Goal: Obtain resource: Download file/media

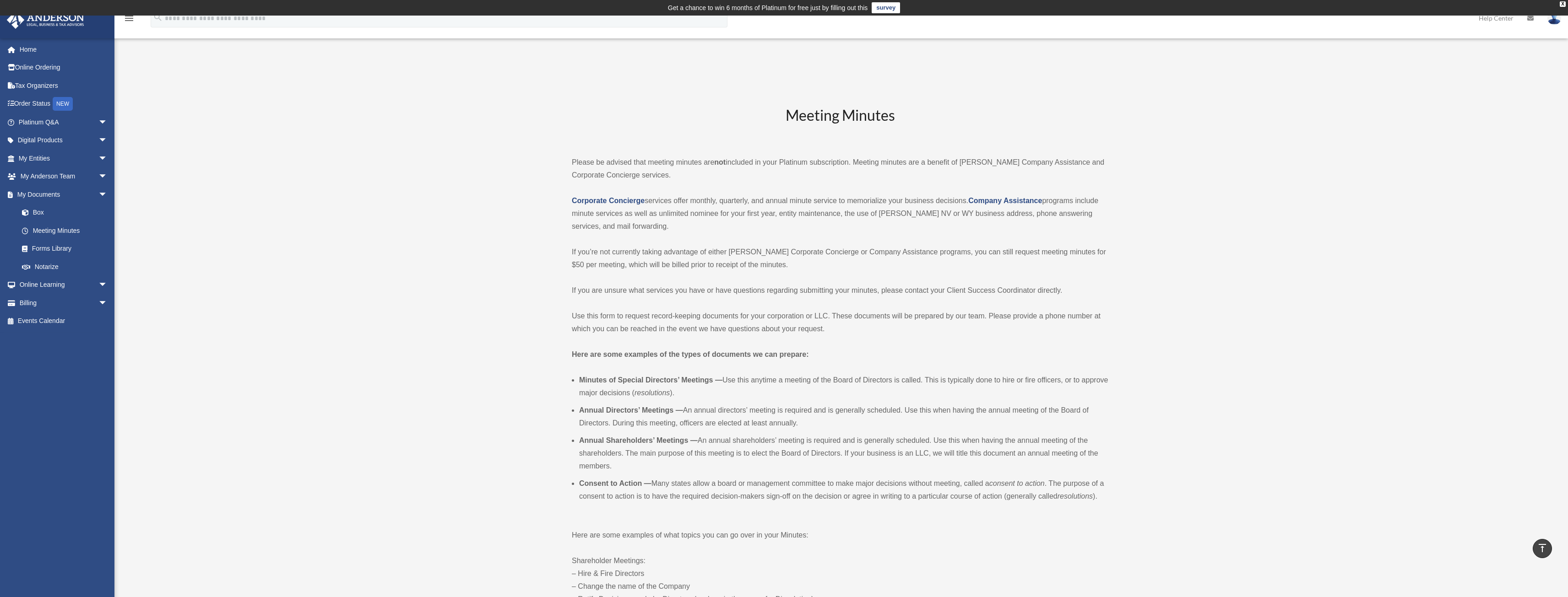
scroll to position [1144, 0]
click at [29, 46] on link "Home" at bounding box center [64, 49] width 115 height 18
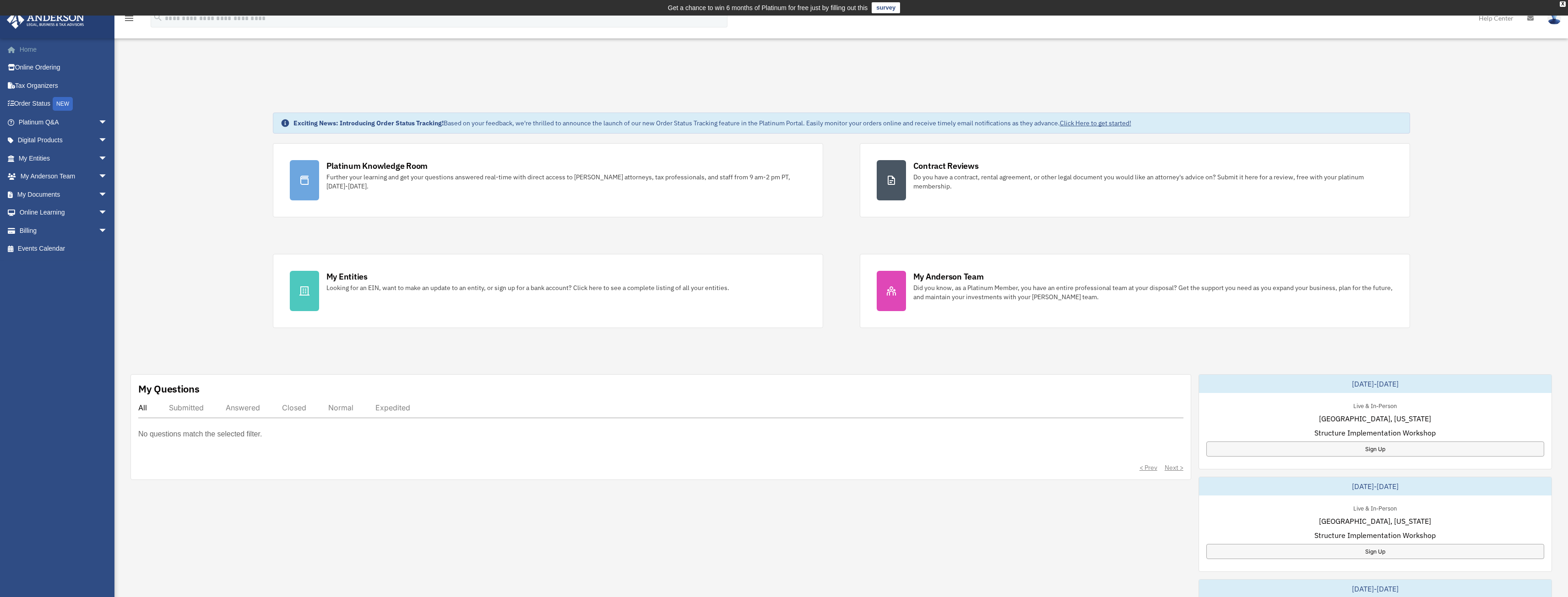
click at [36, 54] on link "Home" at bounding box center [64, 49] width 115 height 18
click at [1562, 2] on div "X" at bounding box center [1562, 4] width 6 height 5
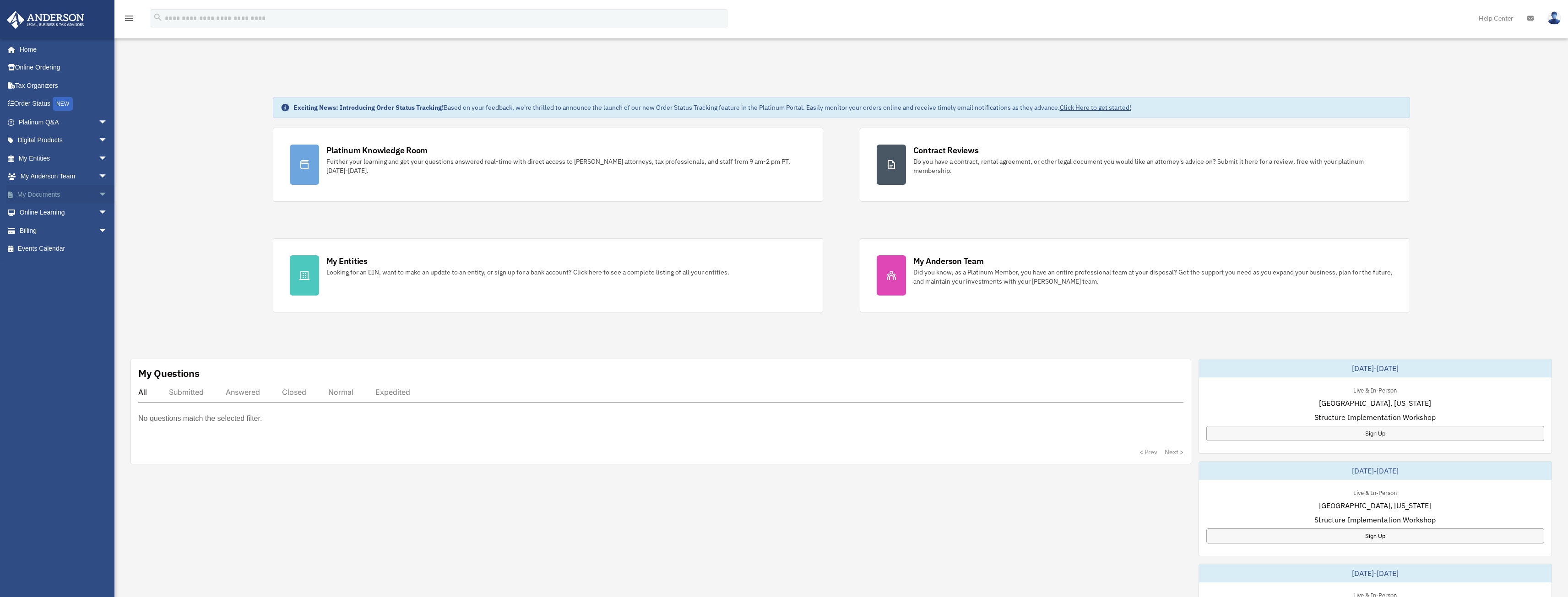
click at [99, 196] on span "arrow_drop_down" at bounding box center [108, 194] width 18 height 19
click at [52, 249] on link "Forms Library" at bounding box center [67, 249] width 108 height 18
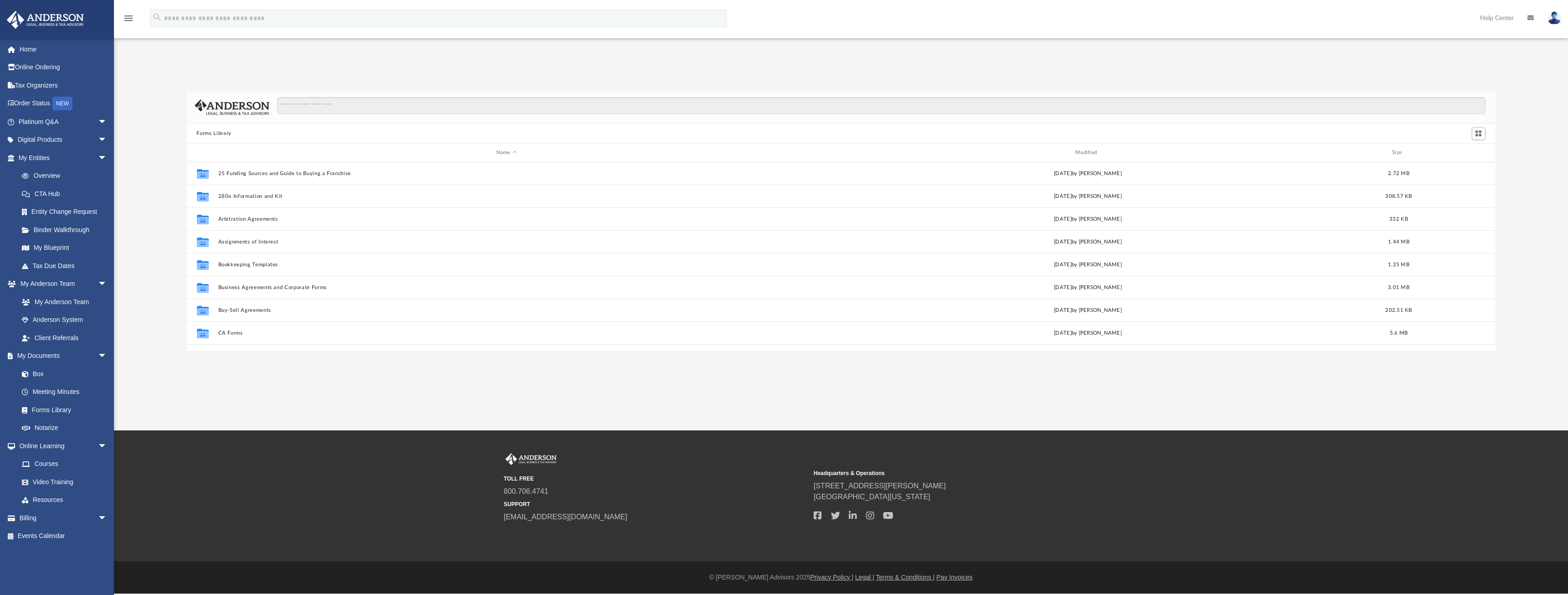
scroll to position [200, 1302]
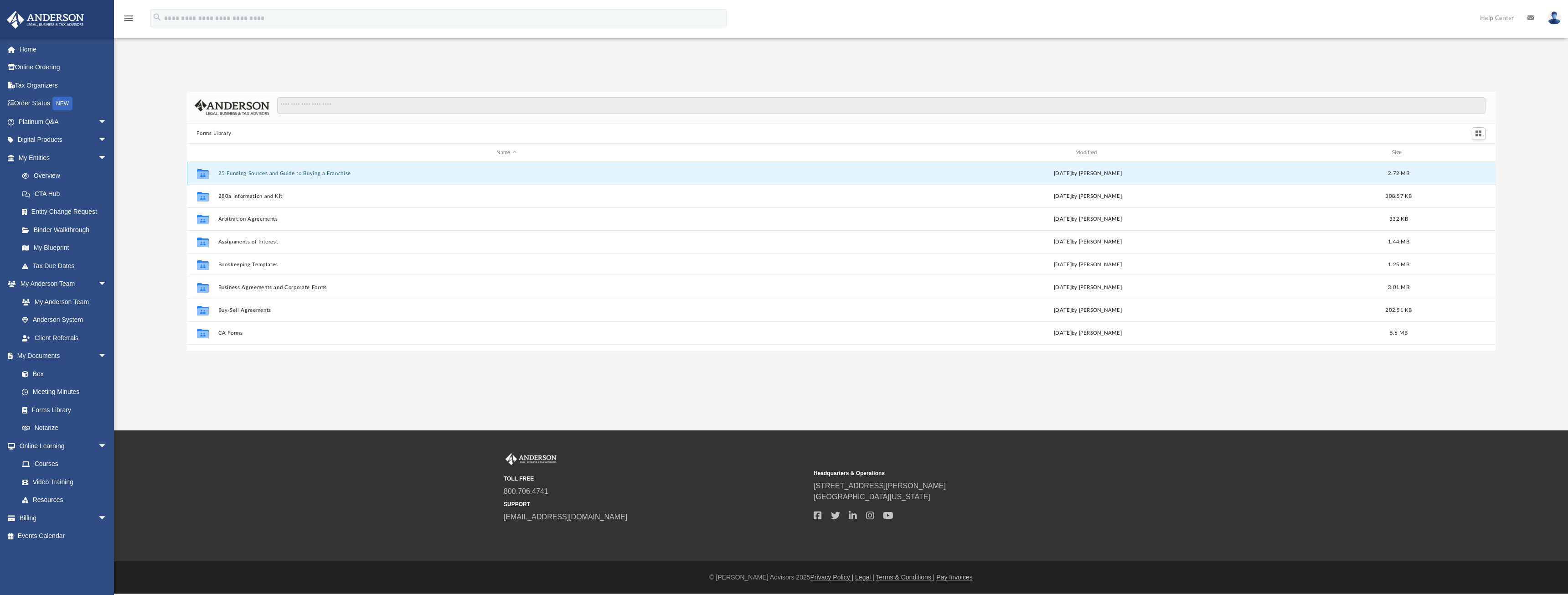
click at [316, 174] on button "25 Funding Sources and Guide to Buying a Franchise" at bounding box center [506, 174] width 577 height 6
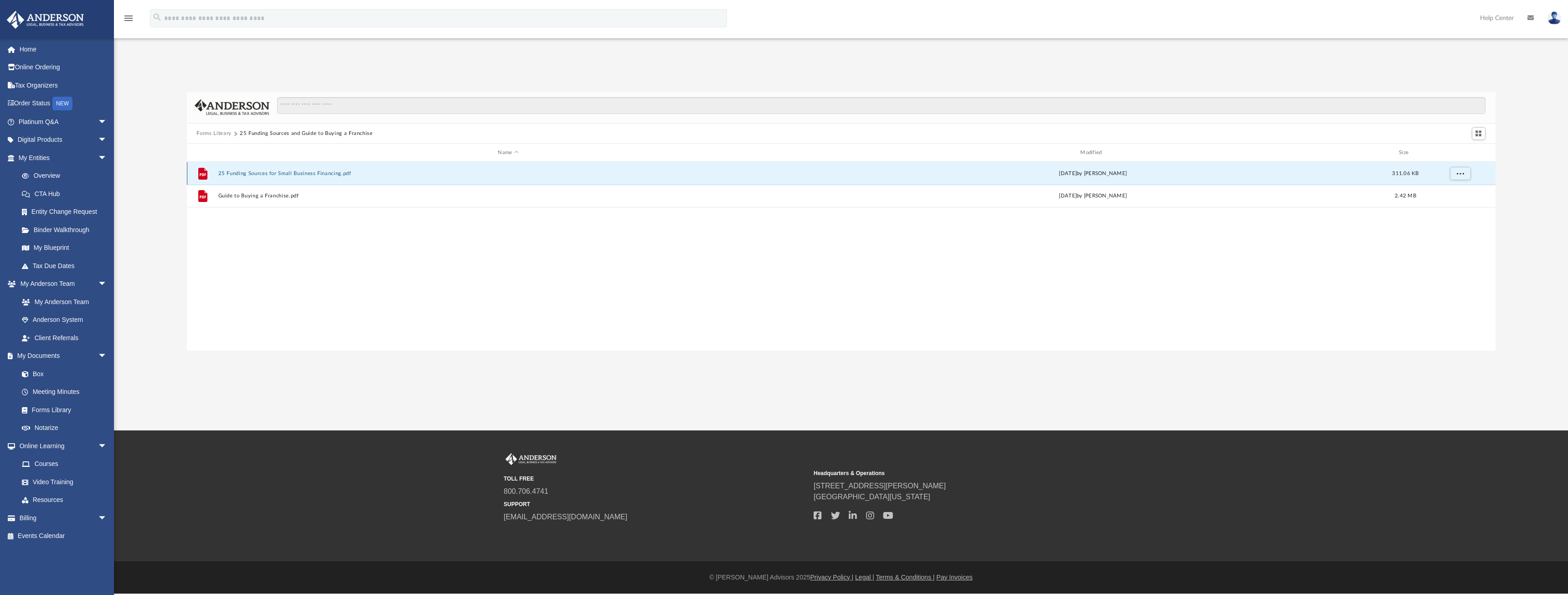
click at [316, 174] on button "25 Funding Sources for Small Business Financing.pdf" at bounding box center [508, 174] width 581 height 6
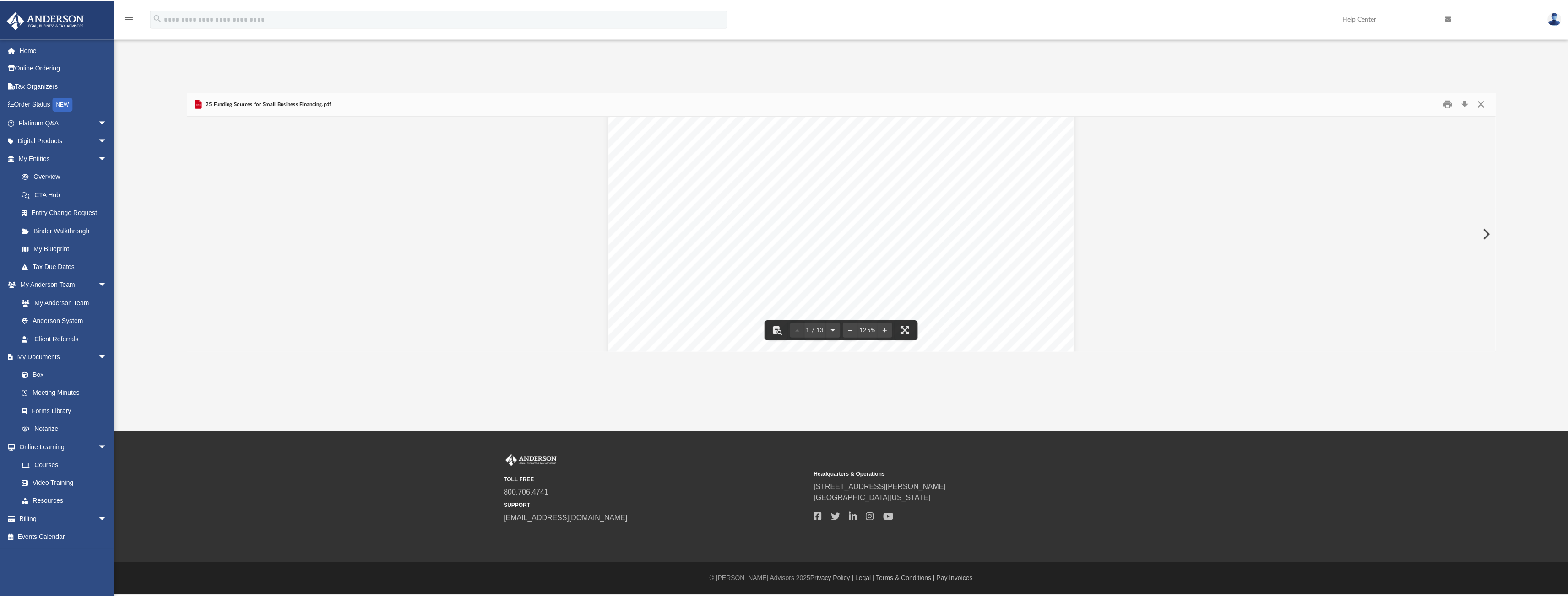
scroll to position [183, 0]
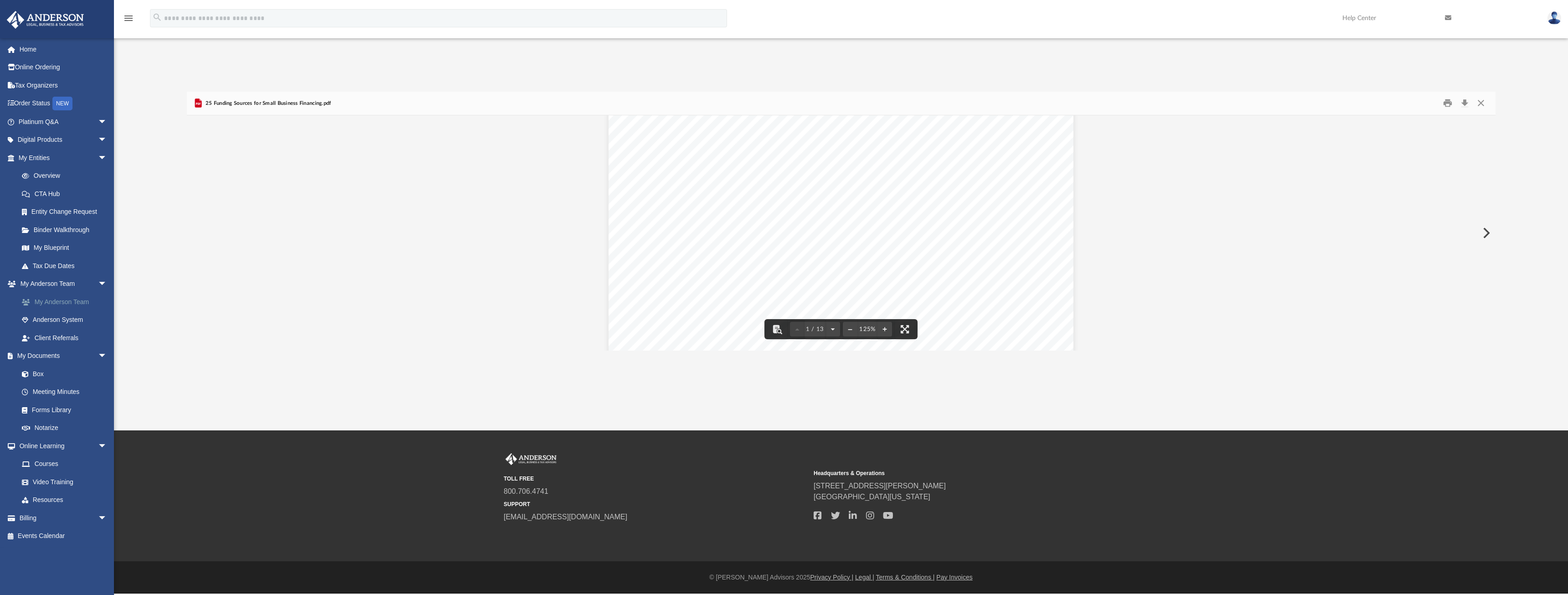
click at [63, 300] on link "My Anderson Team" at bounding box center [66, 302] width 108 height 18
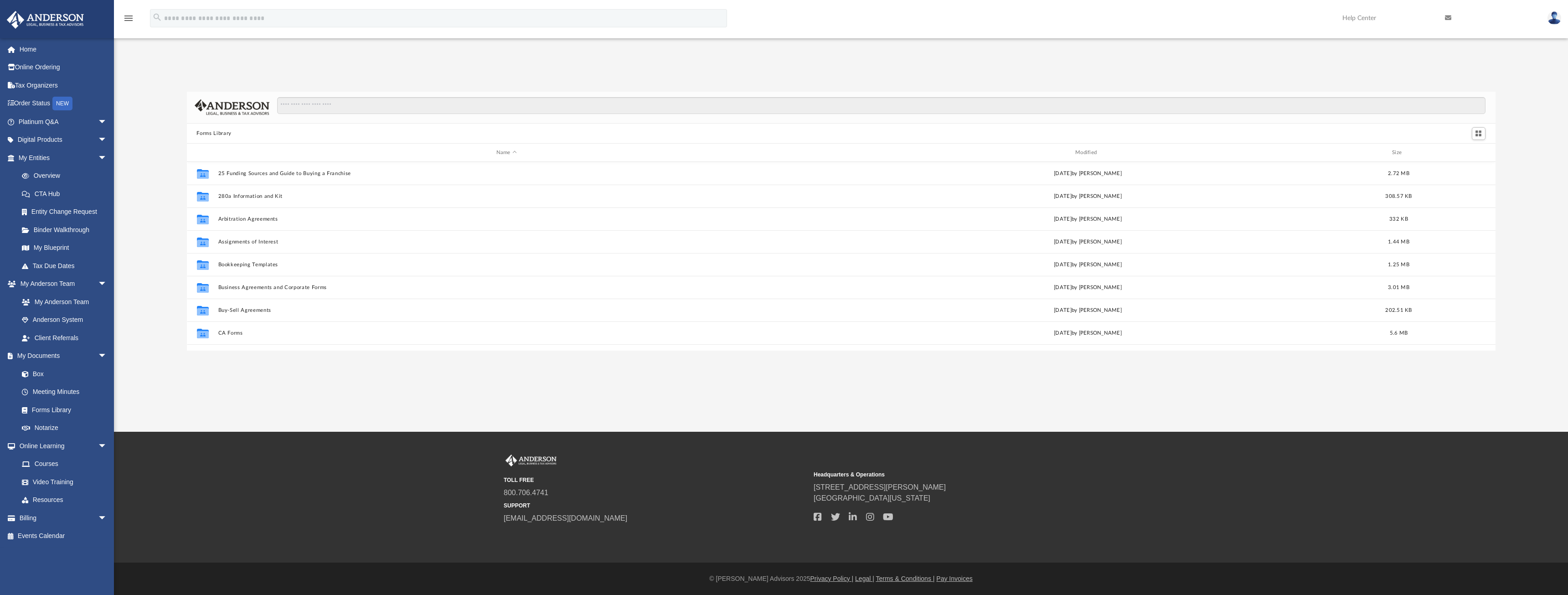
scroll to position [200, 1302]
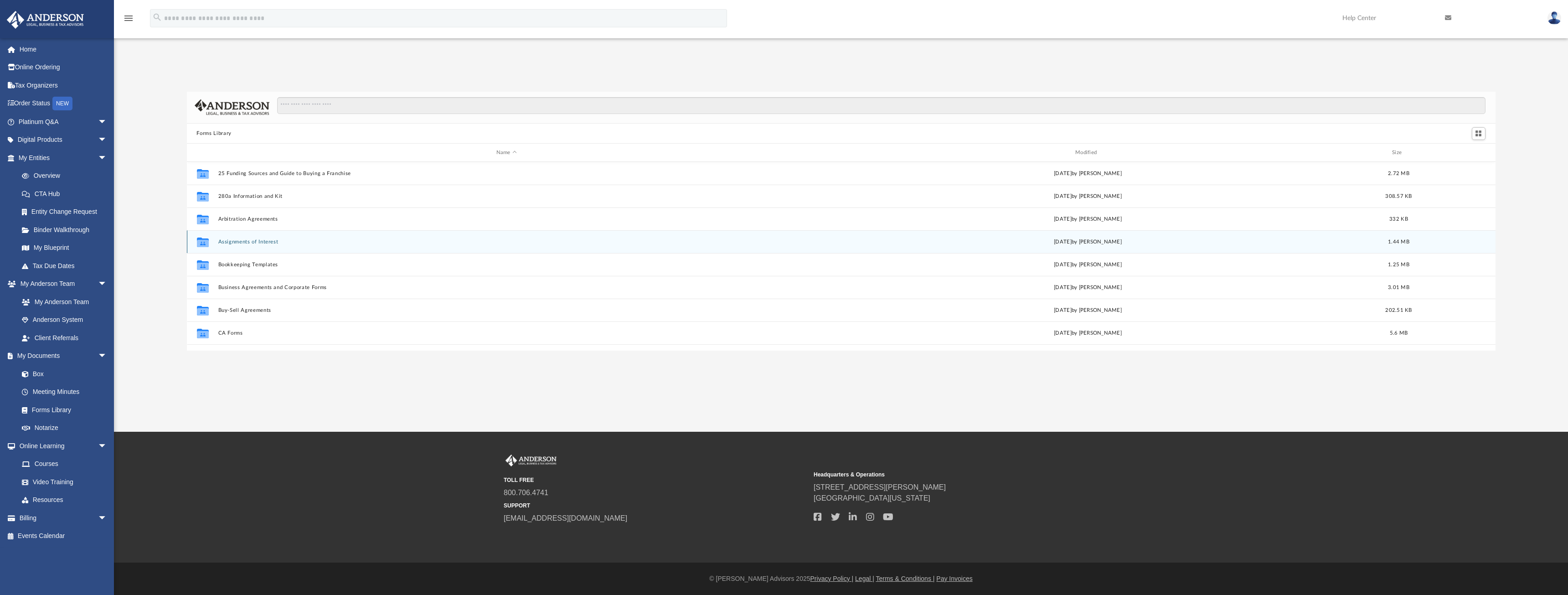
click at [247, 241] on button "Assignments of Interest" at bounding box center [506, 242] width 577 height 6
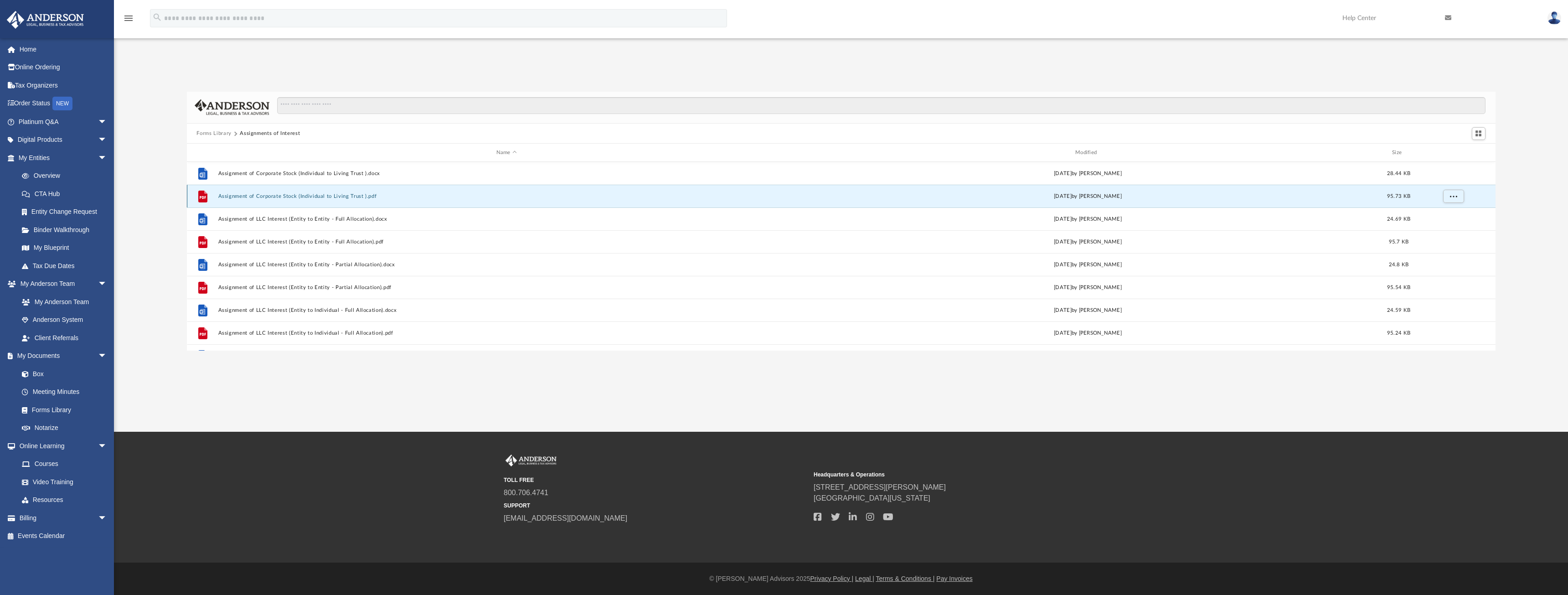
click at [292, 198] on button "Assignment of Corporate Stock (Individual to Living Trust ).pdf" at bounding box center [506, 197] width 577 height 6
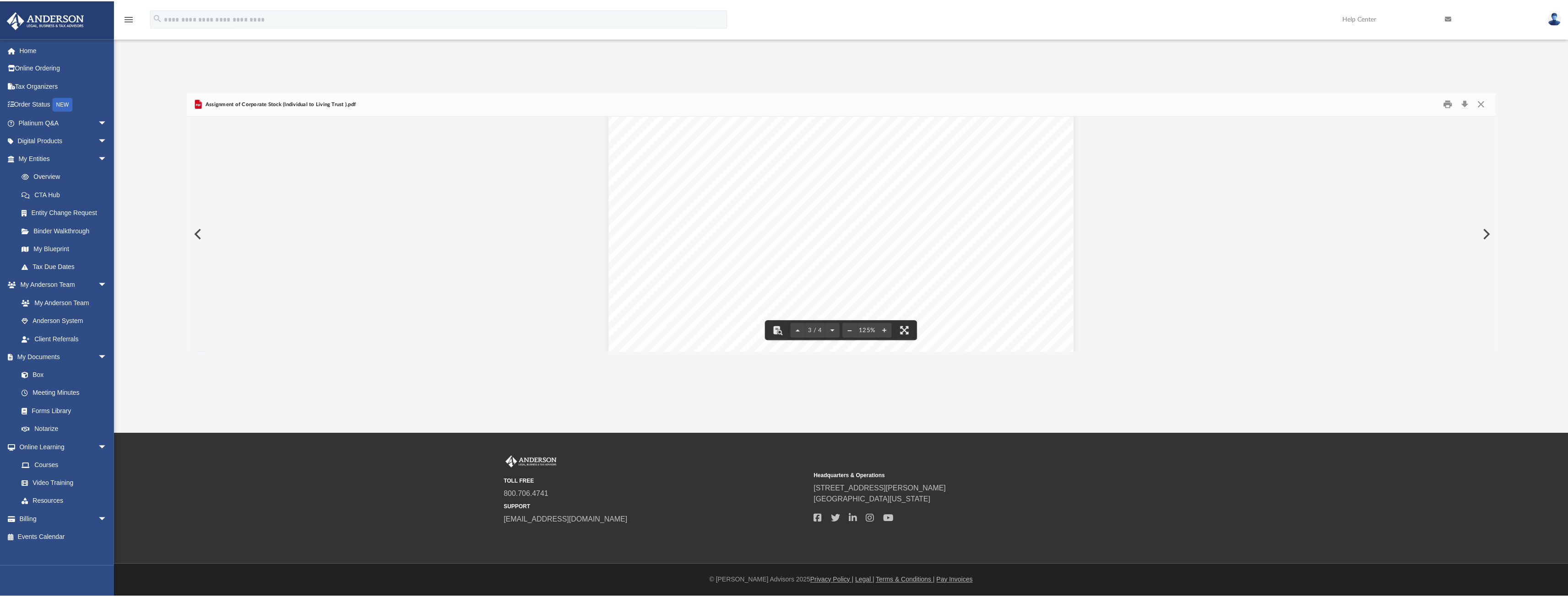
scroll to position [1327, 0]
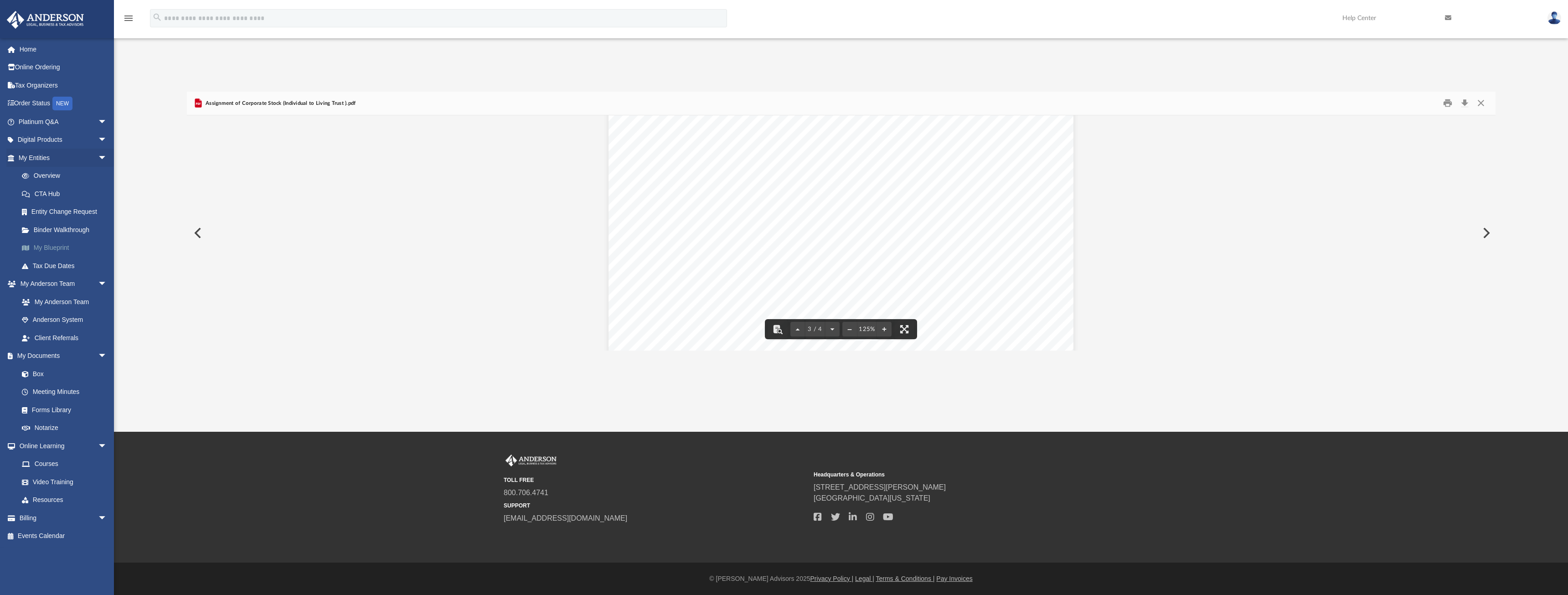
click at [54, 248] on link "My Blueprint" at bounding box center [66, 248] width 108 height 18
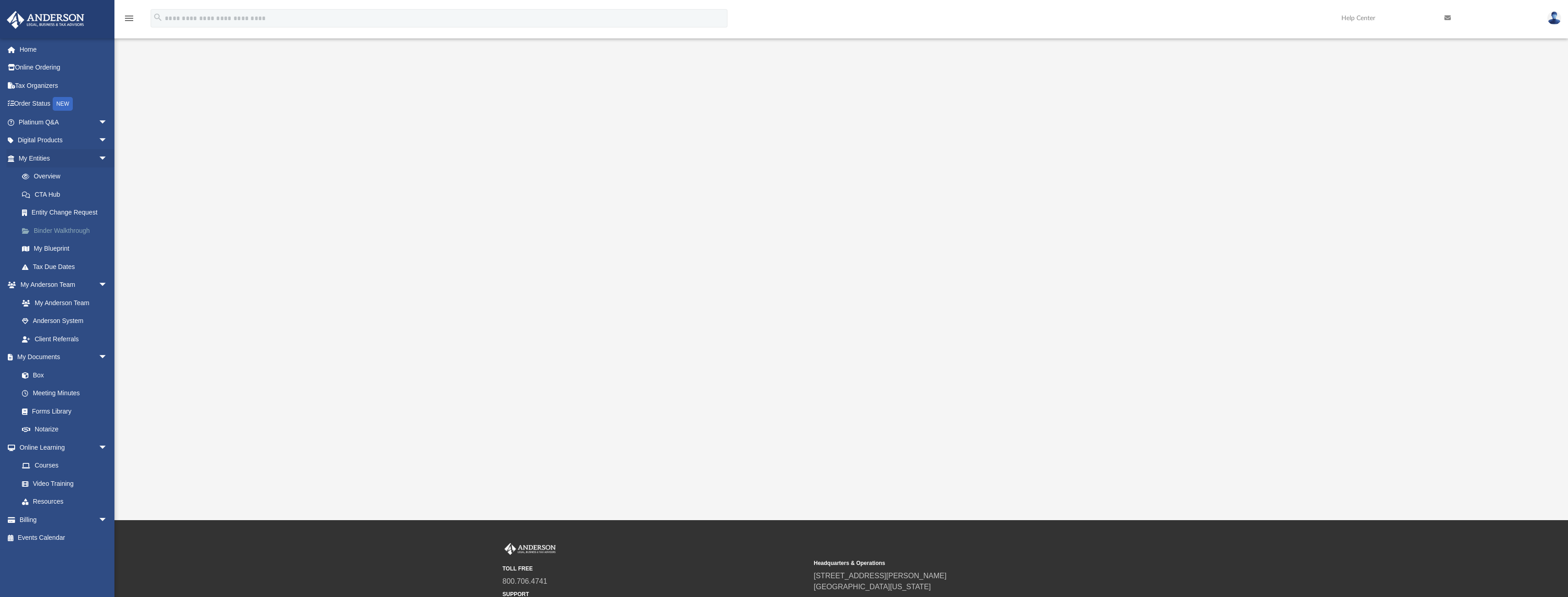
click at [65, 232] on link "Binder Walkthrough" at bounding box center [67, 230] width 108 height 18
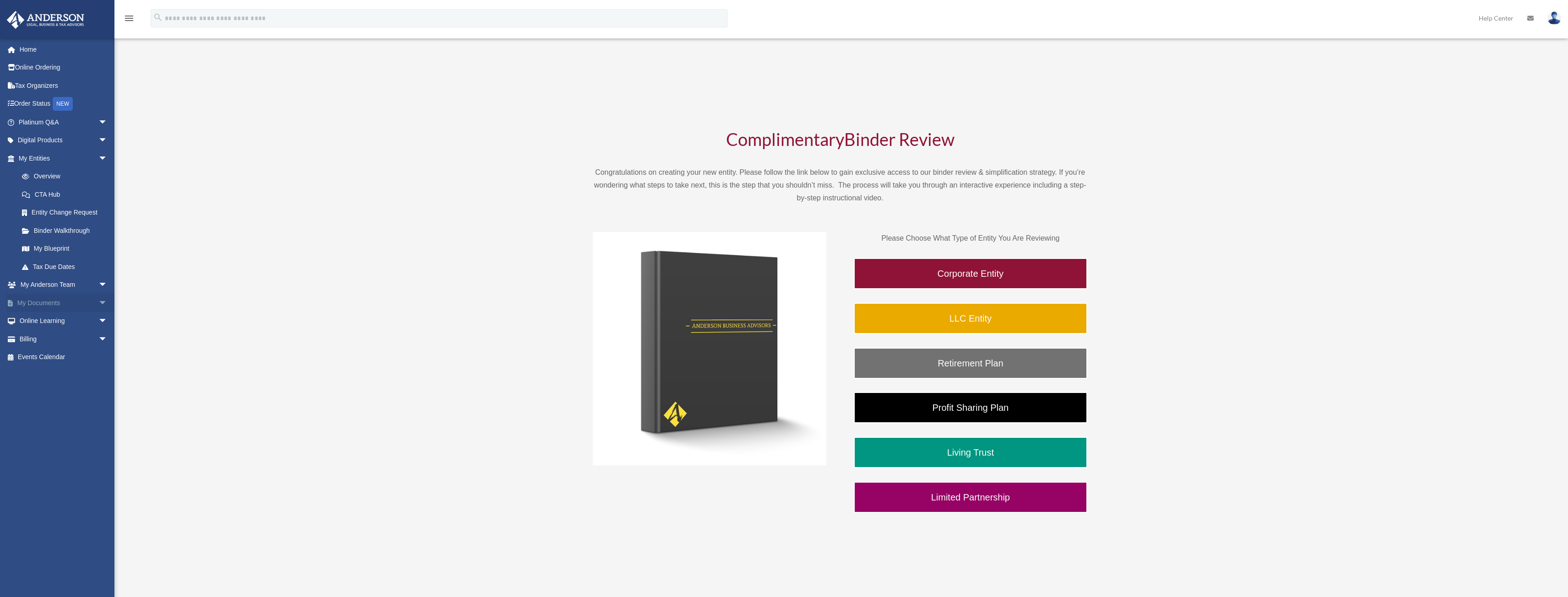
click at [87, 303] on link "My Documents arrow_drop_down" at bounding box center [64, 303] width 115 height 18
click at [98, 306] on span "arrow_drop_down" at bounding box center [108, 303] width 18 height 19
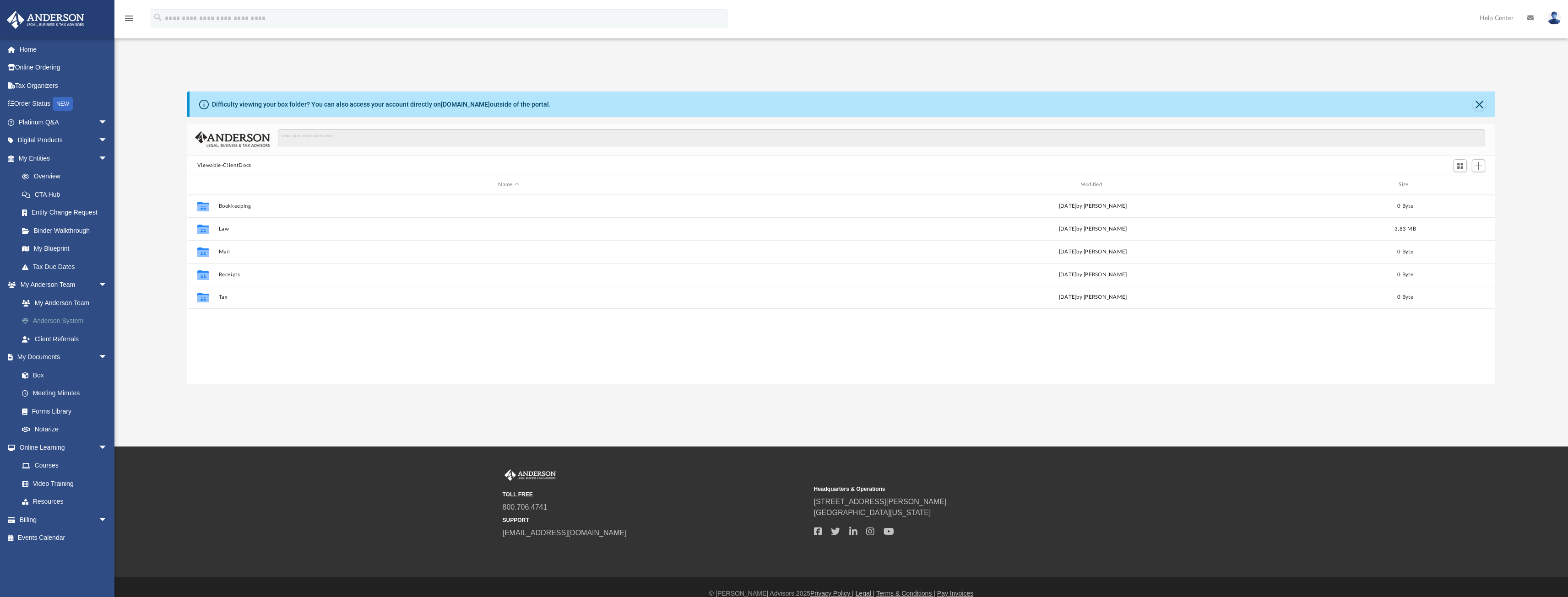
scroll to position [201, 1301]
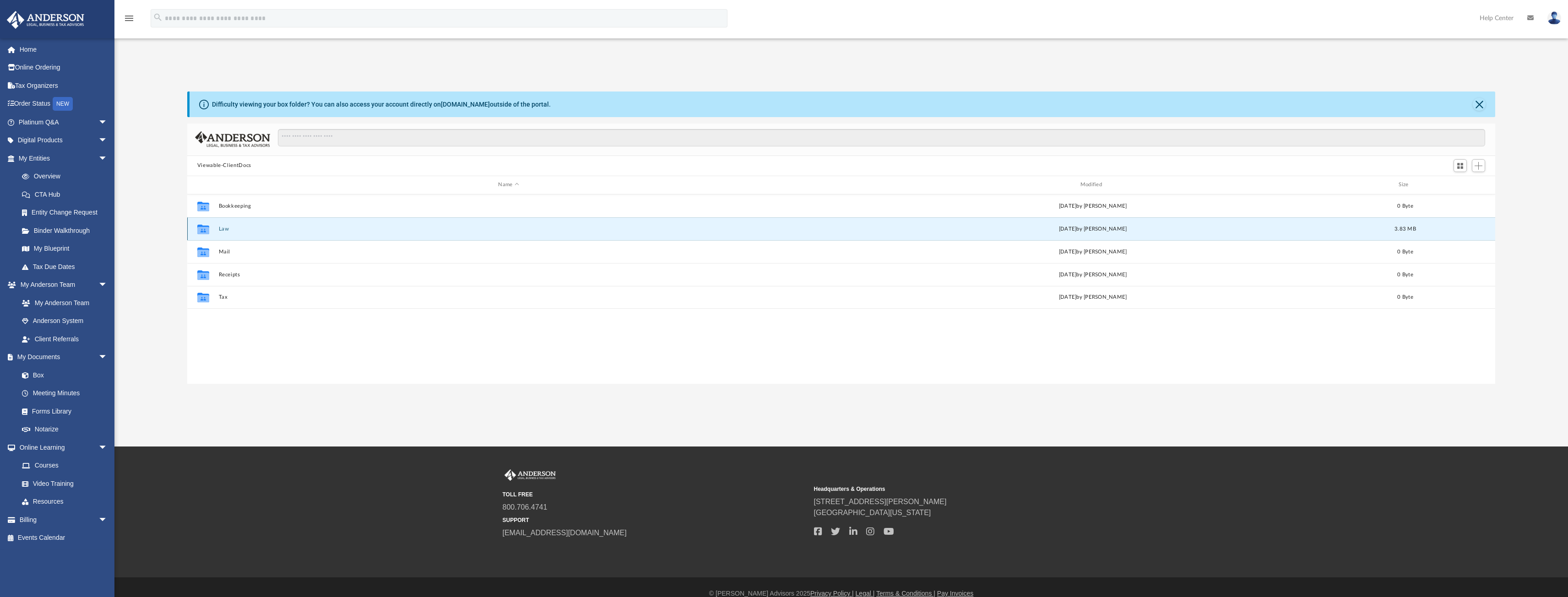
click at [221, 230] on button "Law" at bounding box center [508, 229] width 580 height 6
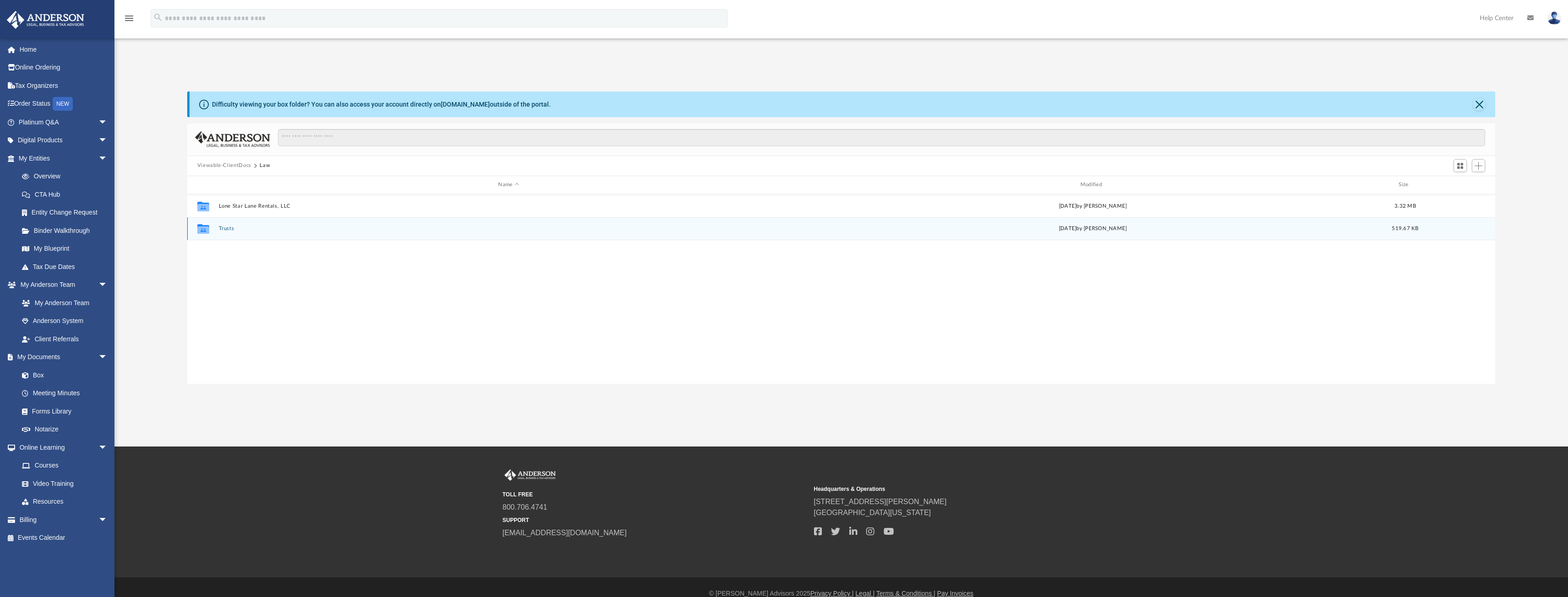
click at [224, 230] on button "Trusts" at bounding box center [508, 229] width 580 height 6
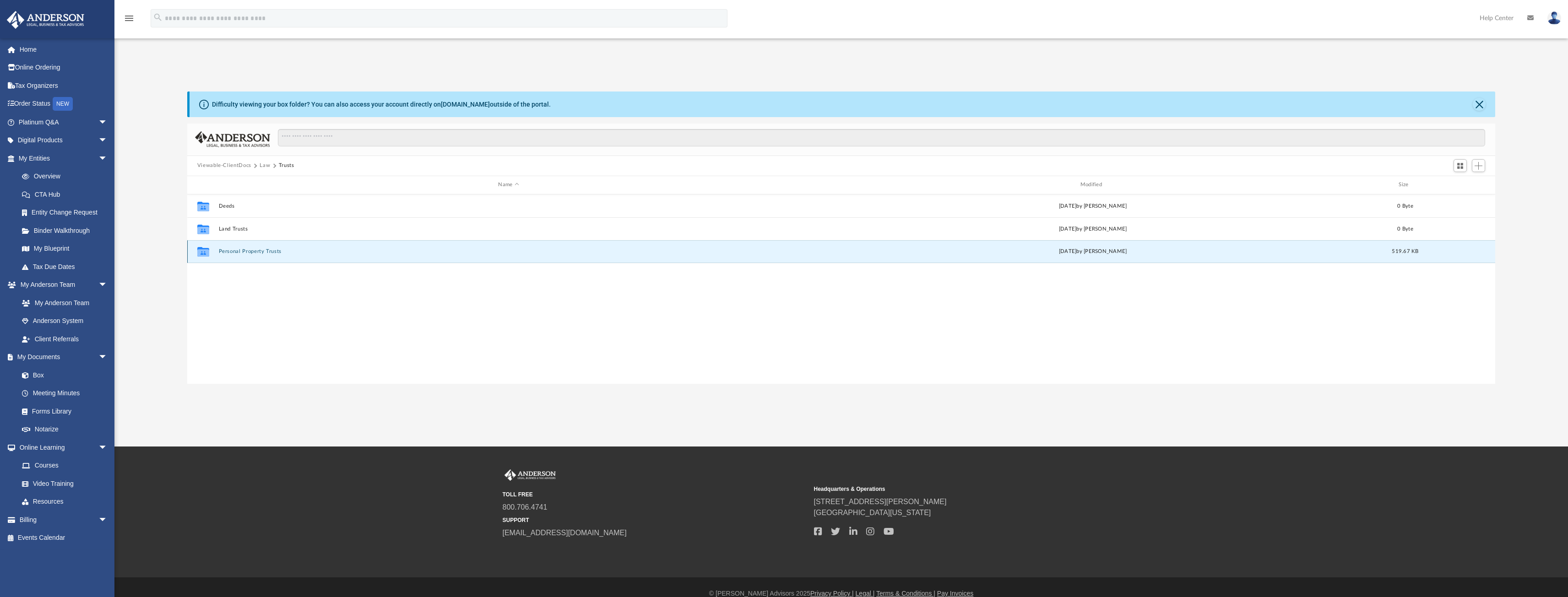
click at [251, 254] on button "Personal Property Trusts" at bounding box center [508, 252] width 580 height 6
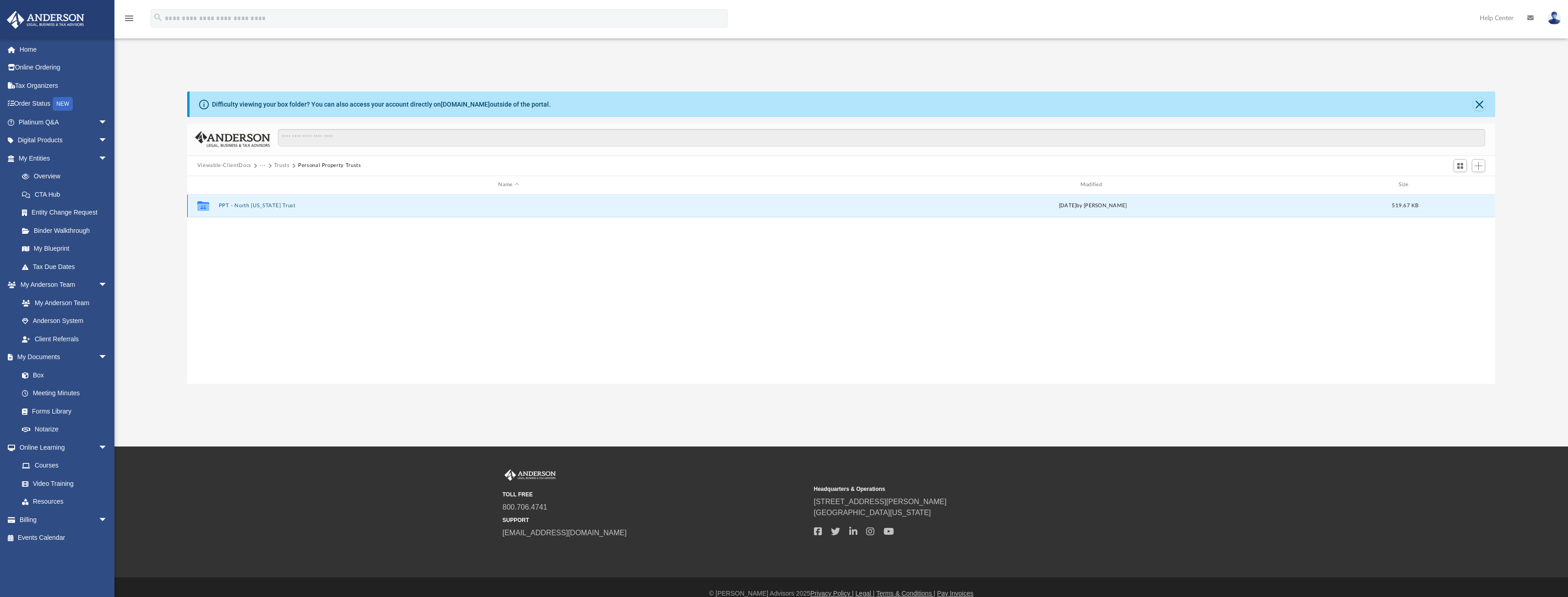
click at [245, 205] on button "PPT - North Texas Trust" at bounding box center [508, 206] width 580 height 6
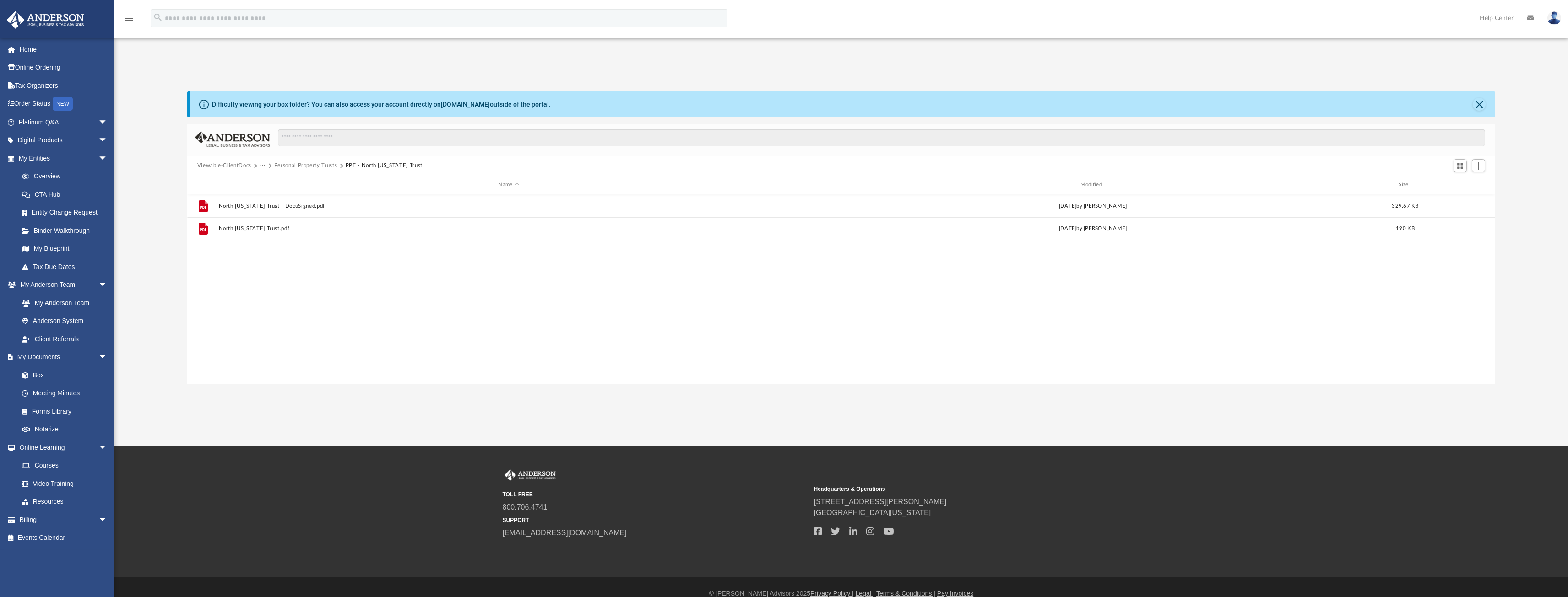
click at [307, 163] on button "Personal Property Trusts" at bounding box center [306, 165] width 63 height 8
click at [281, 166] on button "Trusts" at bounding box center [282, 165] width 15 height 8
click at [262, 164] on button "Law" at bounding box center [265, 165] width 10 height 8
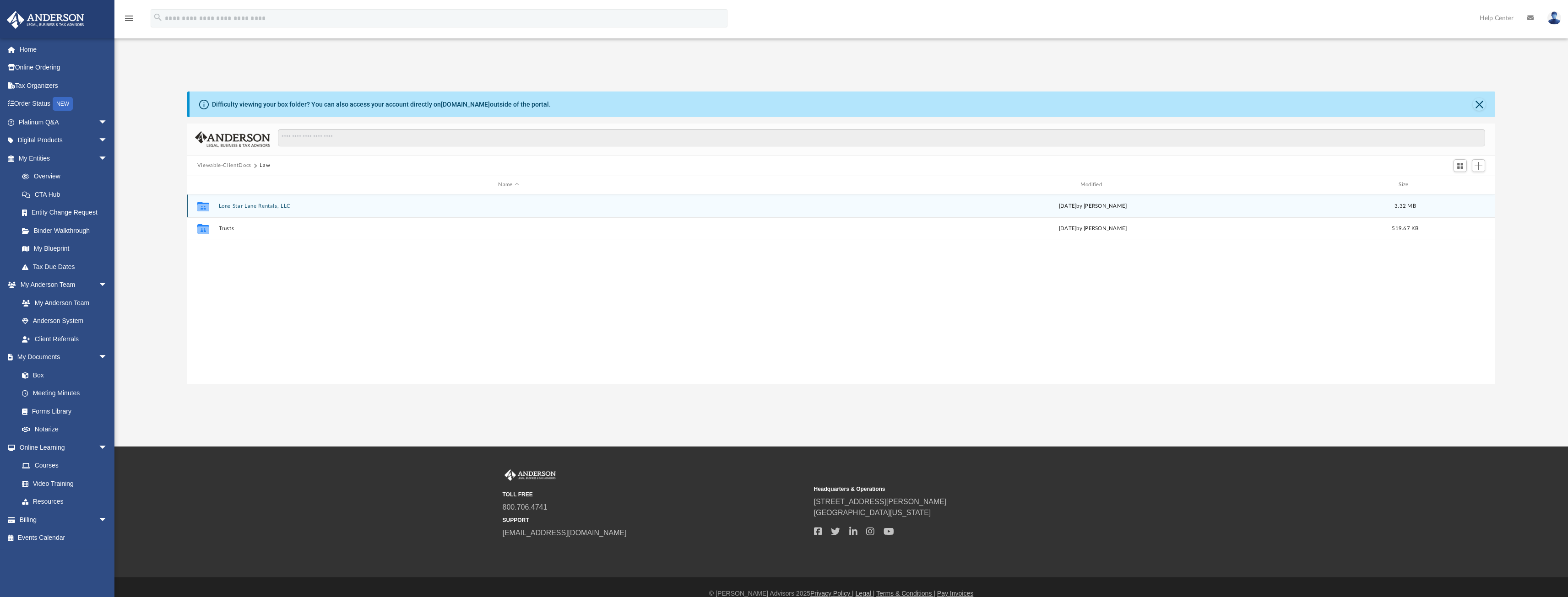
click at [263, 206] on button "Lone Star Lane Rentals, LLC" at bounding box center [508, 206] width 580 height 6
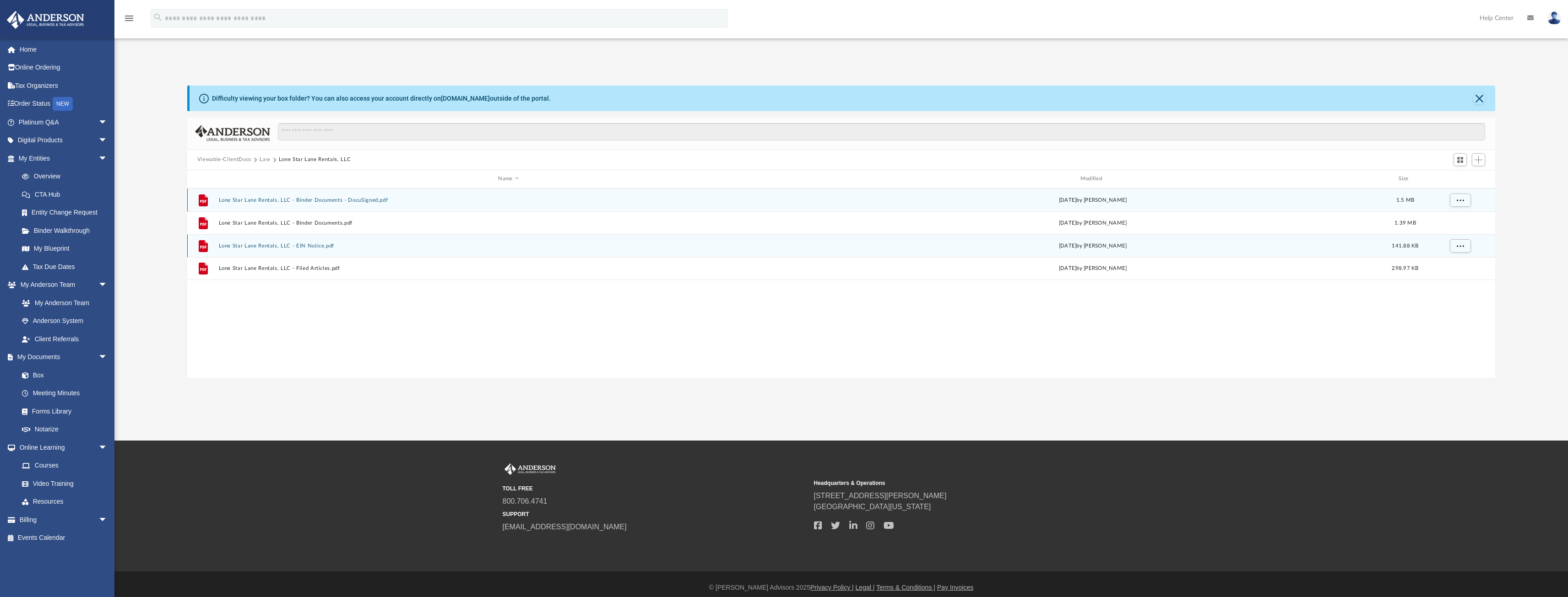
scroll to position [13, 0]
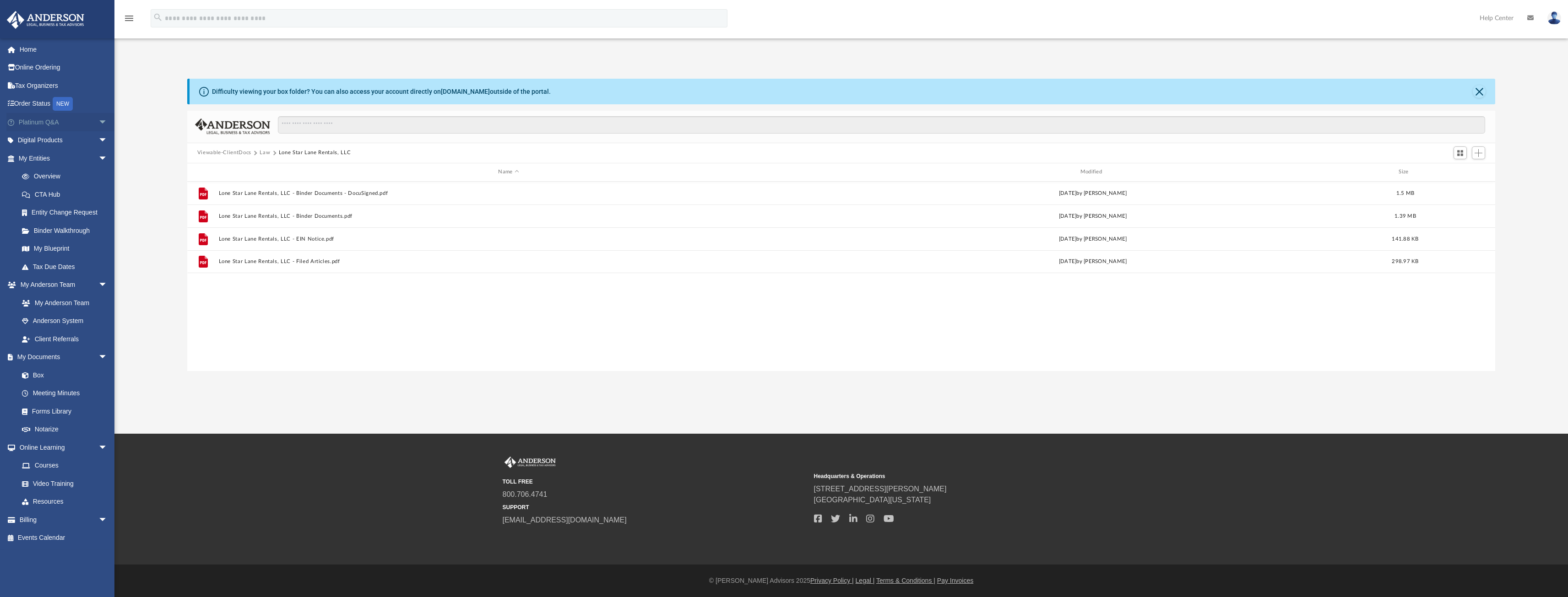
click at [98, 125] on span "arrow_drop_down" at bounding box center [108, 122] width 18 height 19
click at [362, 192] on button "Lone Star Lane Rentals, LLC - Binder Documents - DocuSigned.pdf" at bounding box center [508, 193] width 580 height 6
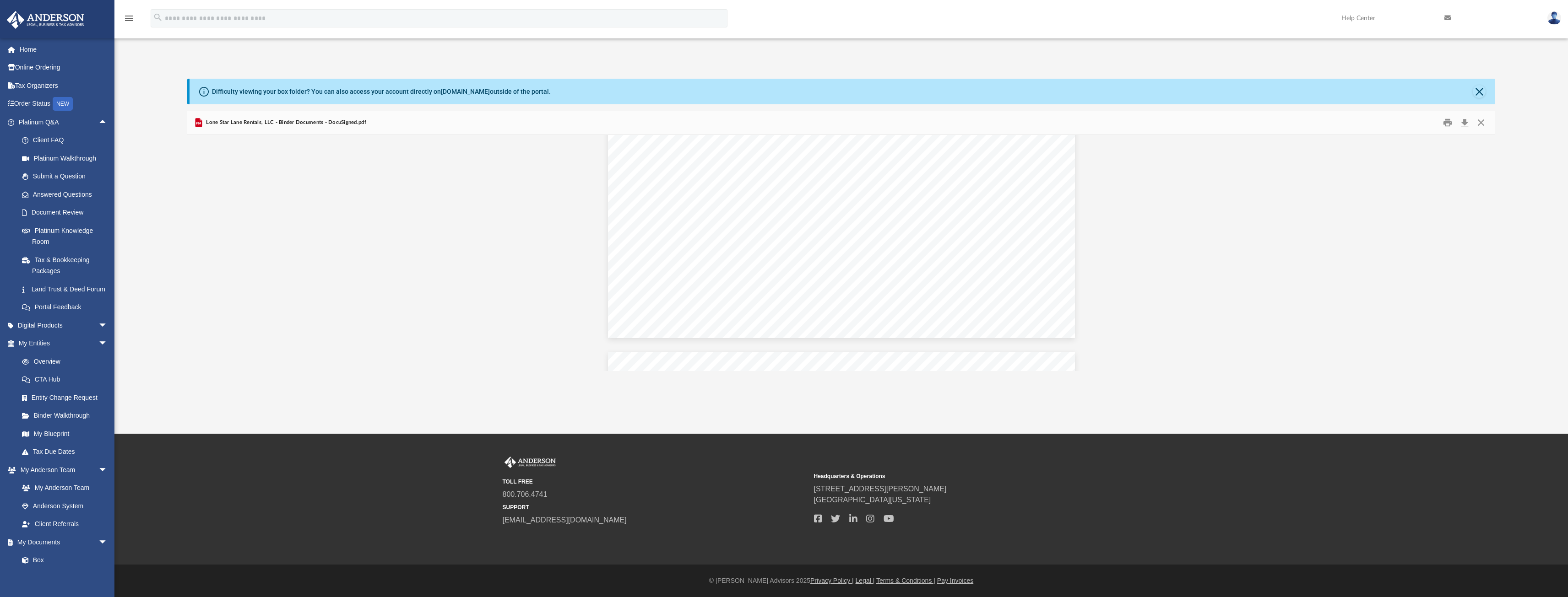
scroll to position [39940, 0]
click at [98, 333] on span "arrow_drop_down" at bounding box center [108, 325] width 18 height 19
click at [67, 349] on div "Tax Toolbox" at bounding box center [70, 343] width 78 height 12
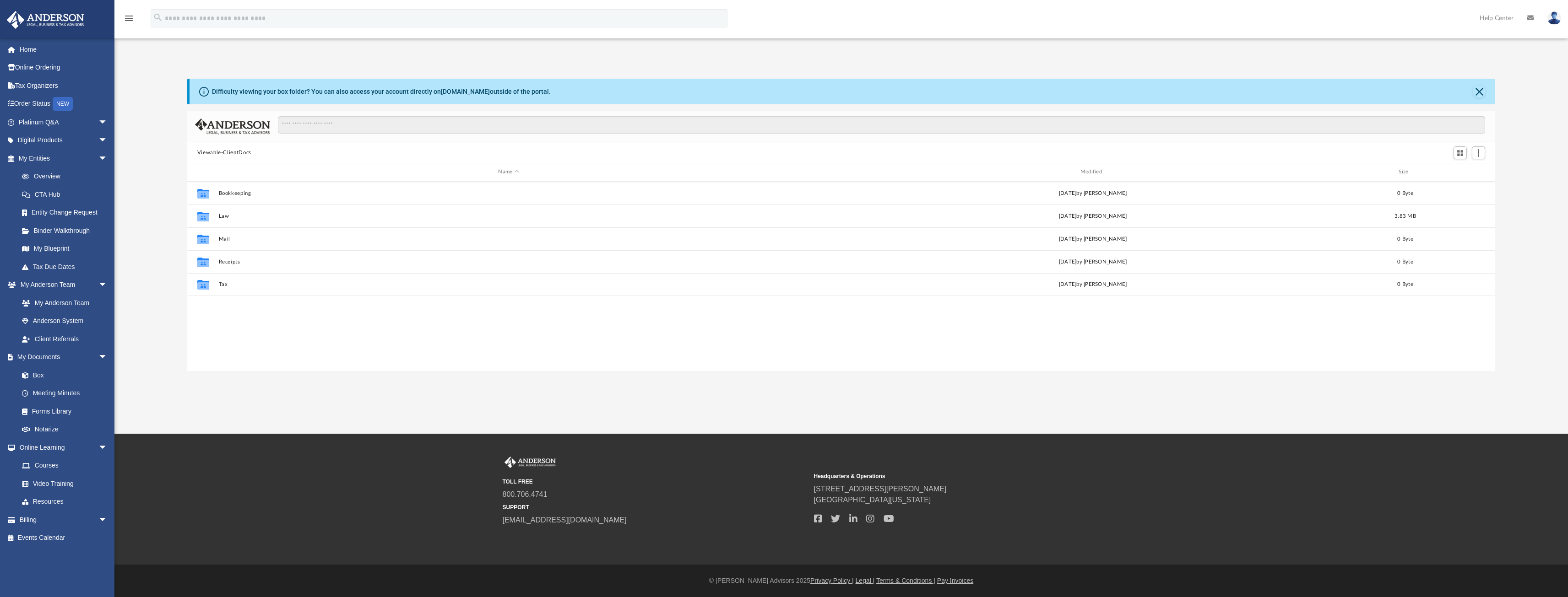
scroll to position [201, 1301]
click at [98, 158] on span "arrow_drop_down" at bounding box center [108, 158] width 18 height 19
click at [98, 175] on span "arrow_drop_down" at bounding box center [108, 177] width 18 height 19
click at [98, 195] on span "arrow_drop_down" at bounding box center [108, 194] width 18 height 19
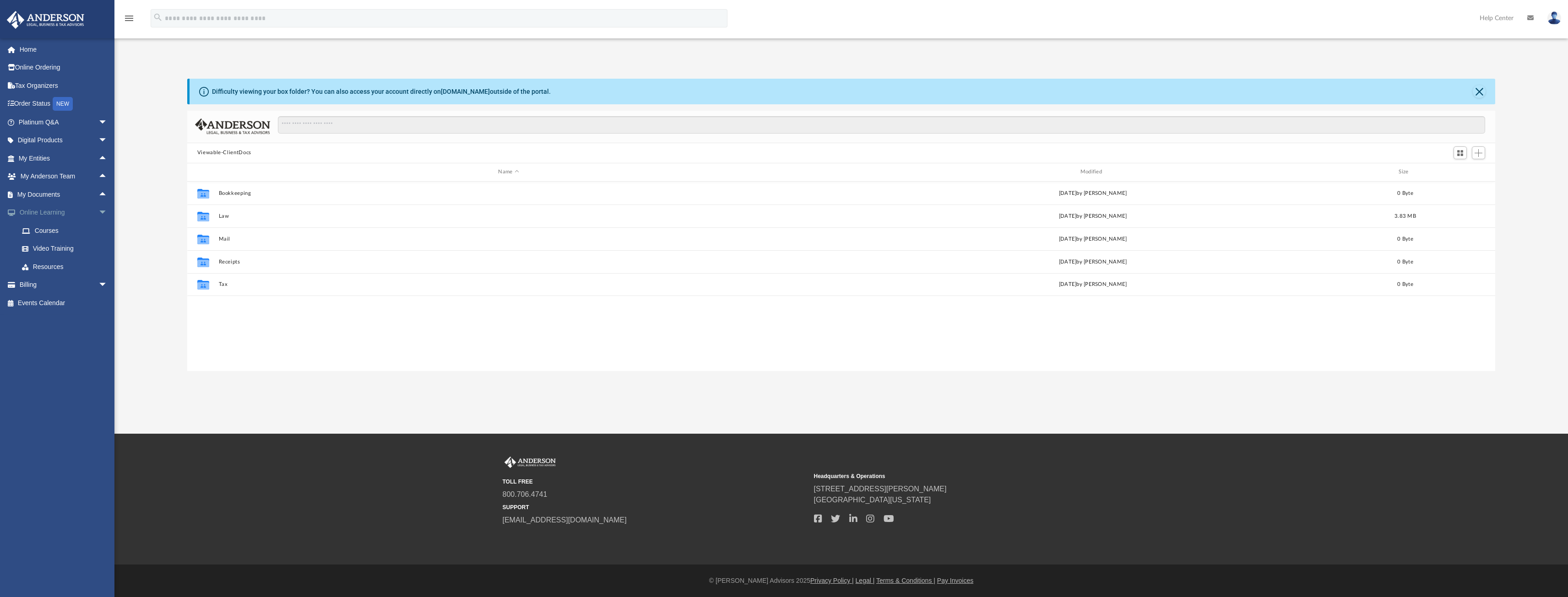
click at [98, 214] on span "arrow_drop_down" at bounding box center [108, 213] width 18 height 19
click at [98, 141] on span "arrow_drop_down" at bounding box center [108, 141] width 18 height 19
click at [51, 159] on div "Tax Toolbox" at bounding box center [70, 158] width 78 height 12
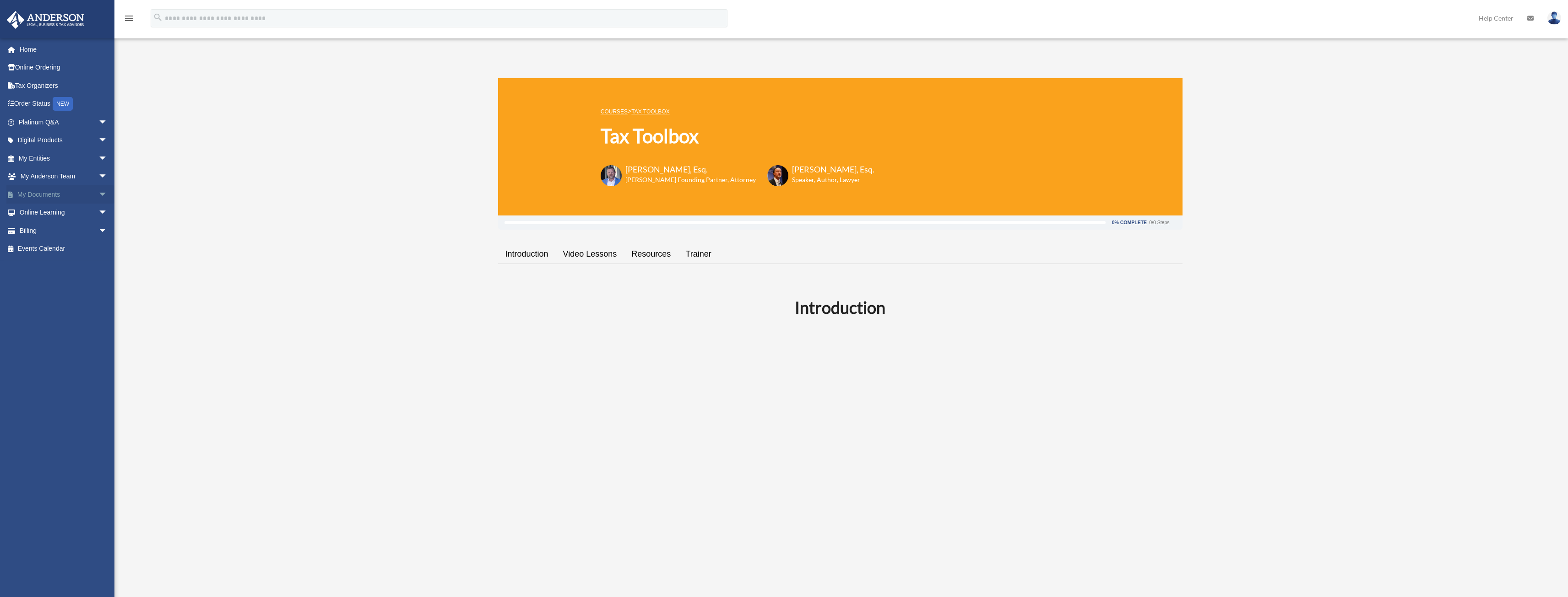
click at [98, 195] on span "arrow_drop_down" at bounding box center [108, 194] width 18 height 19
click at [43, 210] on link "Box" at bounding box center [67, 213] width 108 height 18
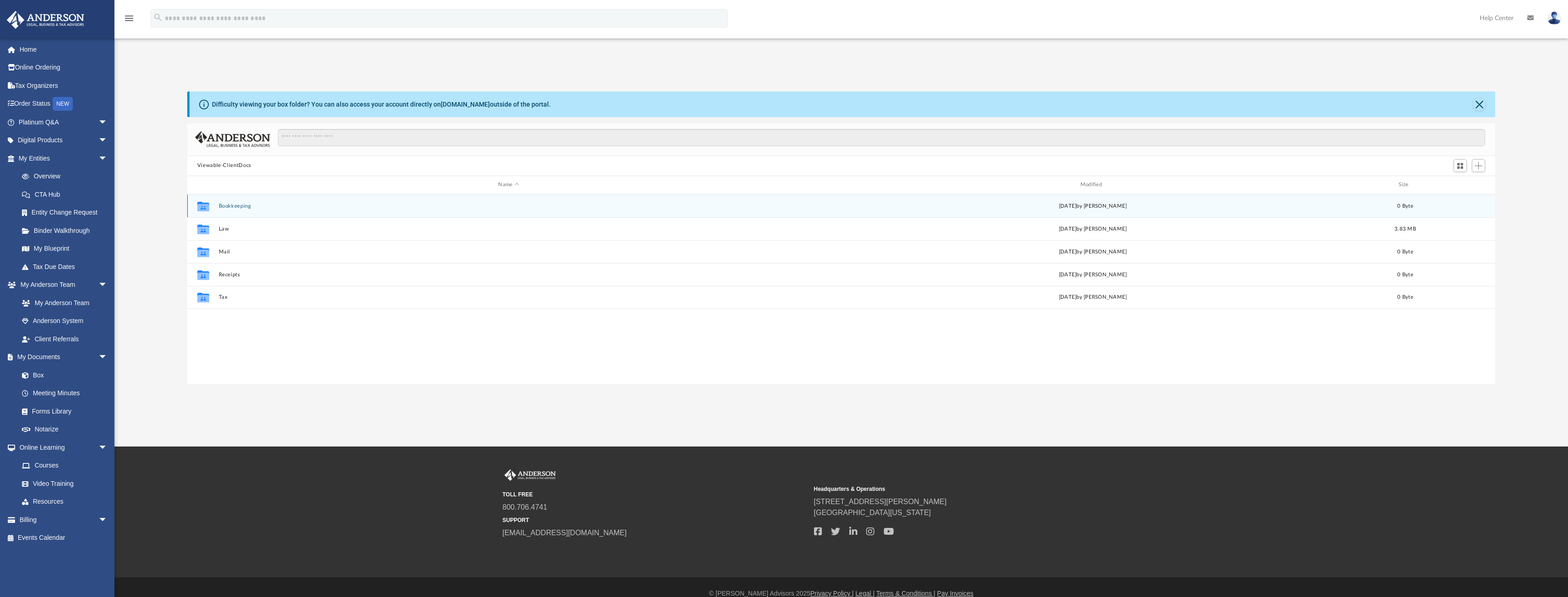
scroll to position [201, 1301]
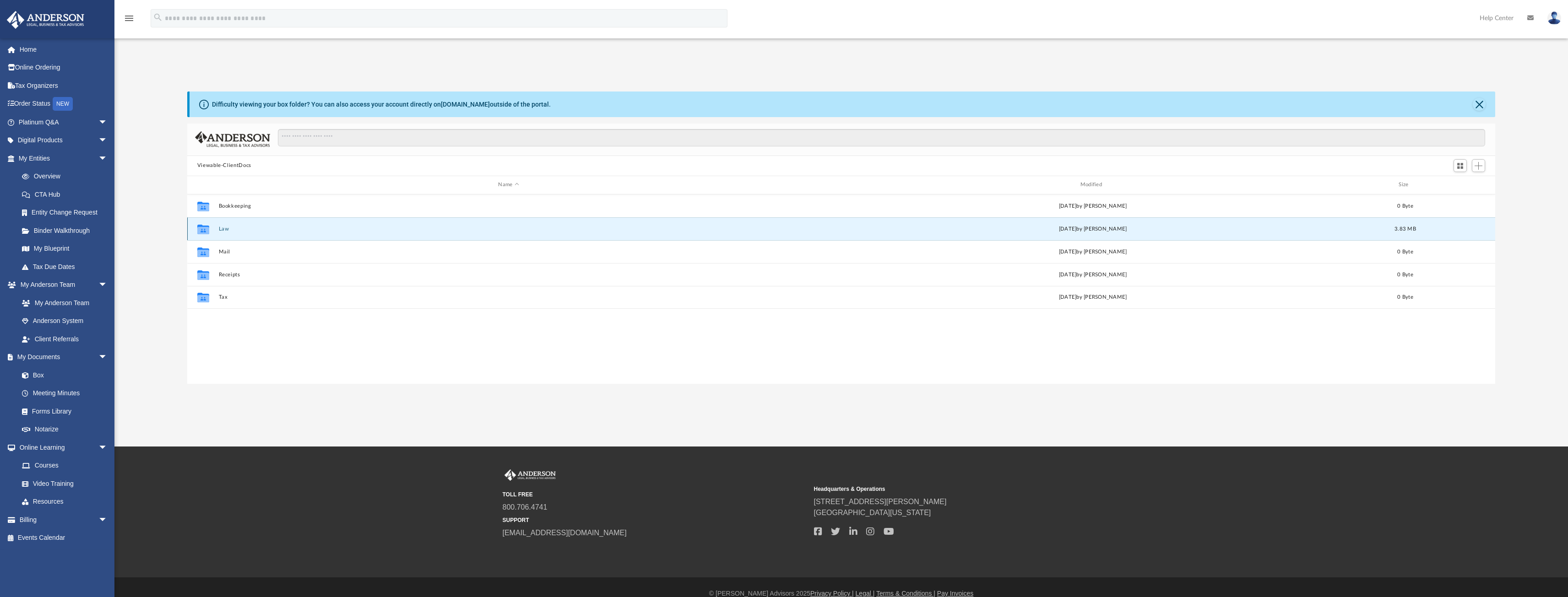
click at [224, 231] on button "Law" at bounding box center [508, 229] width 580 height 6
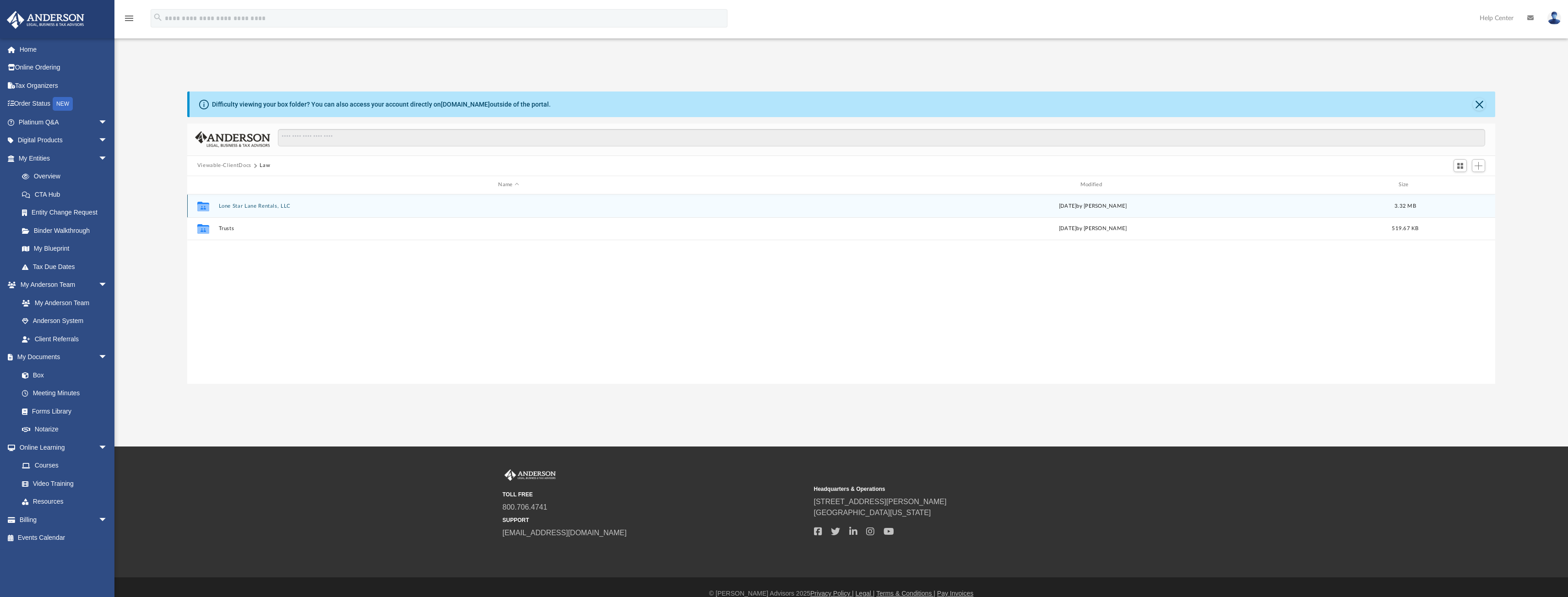
drag, startPoint x: 256, startPoint y: 205, endPoint x: 261, endPoint y: 207, distance: 5.4
click at [256, 205] on button "Lone Star Lane Rentals, LLC" at bounding box center [508, 206] width 580 height 6
click at [362, 205] on button "Lone Star Lane Rentals, LLC - Binder Documents - DocuSigned.pdf" at bounding box center [508, 206] width 580 height 6
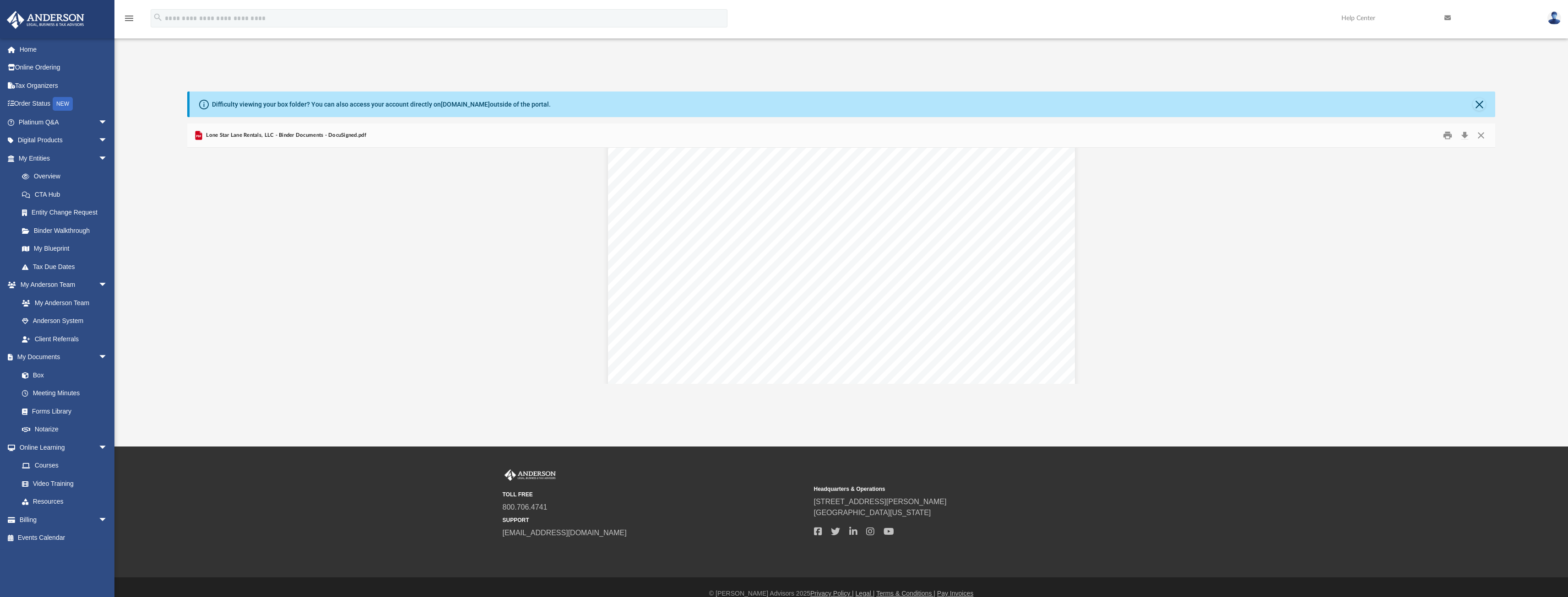
scroll to position [34037, 0]
click at [48, 466] on link "Courses" at bounding box center [67, 466] width 108 height 18
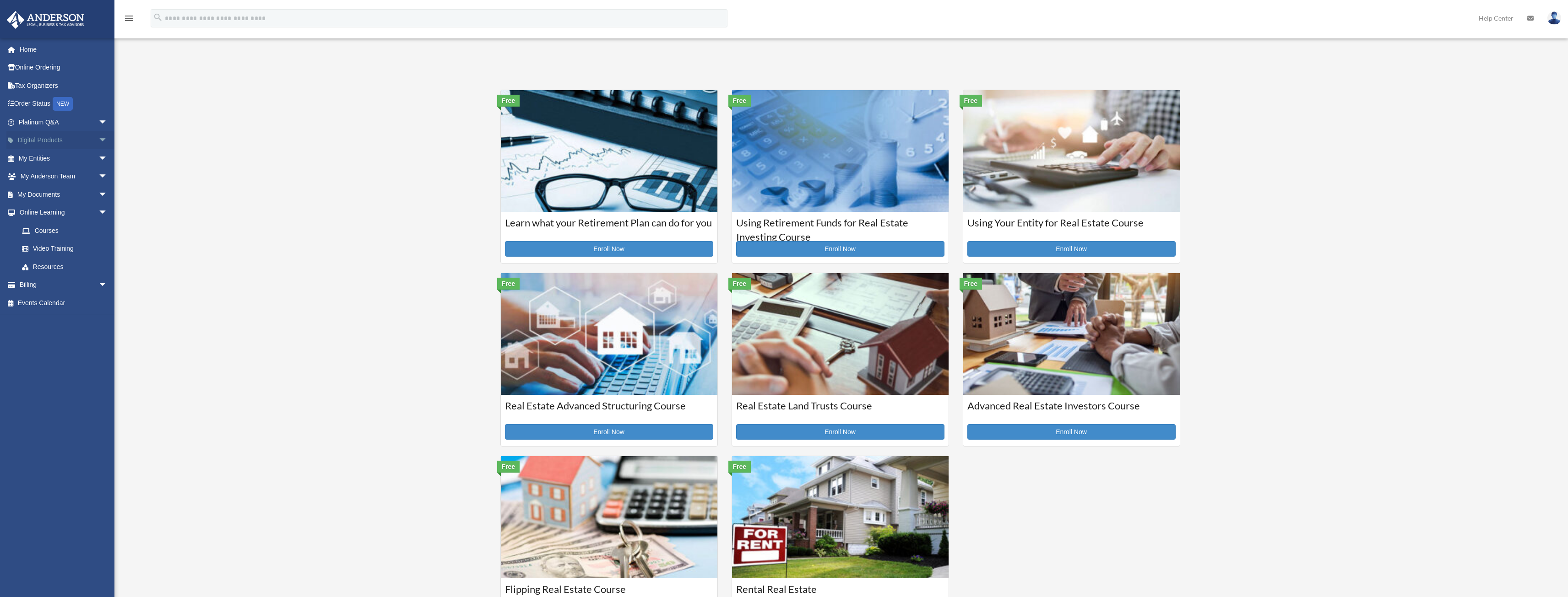
click at [98, 139] on span "arrow_drop_down" at bounding box center [108, 141] width 18 height 19
click at [54, 157] on div "Tax Toolbox" at bounding box center [70, 158] width 78 height 12
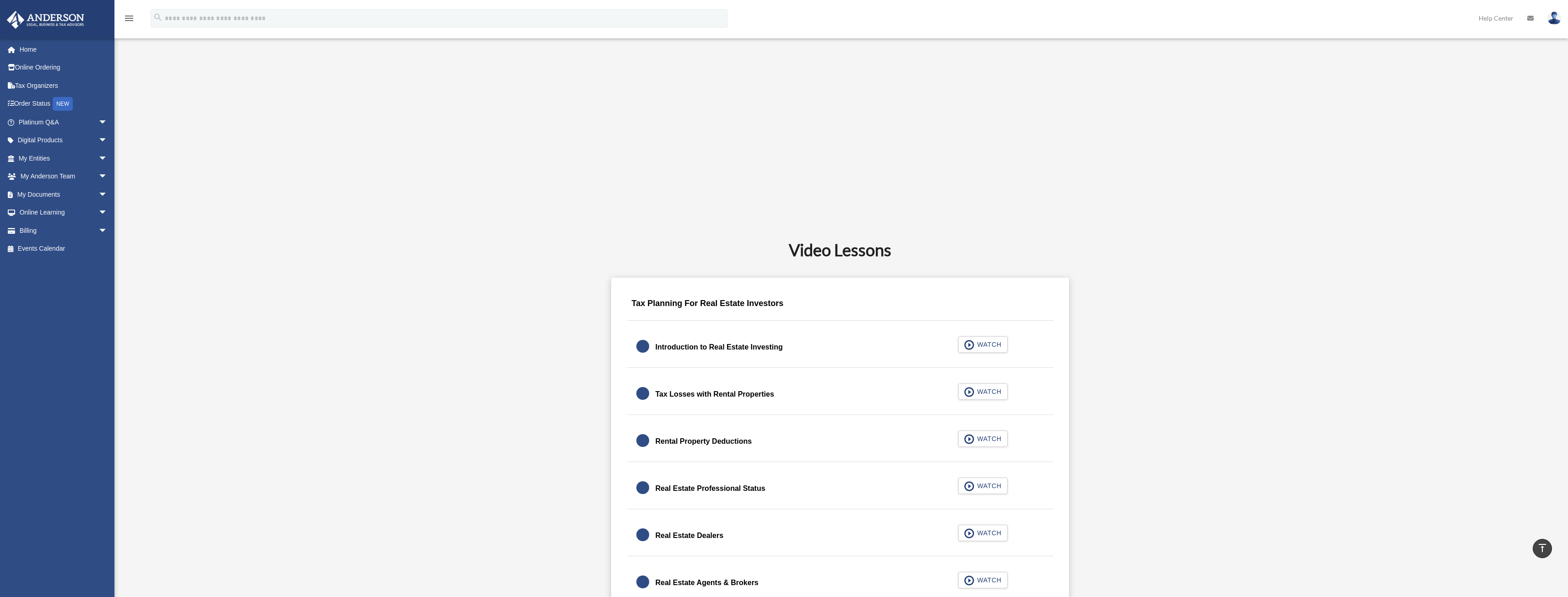
scroll to position [183, 0]
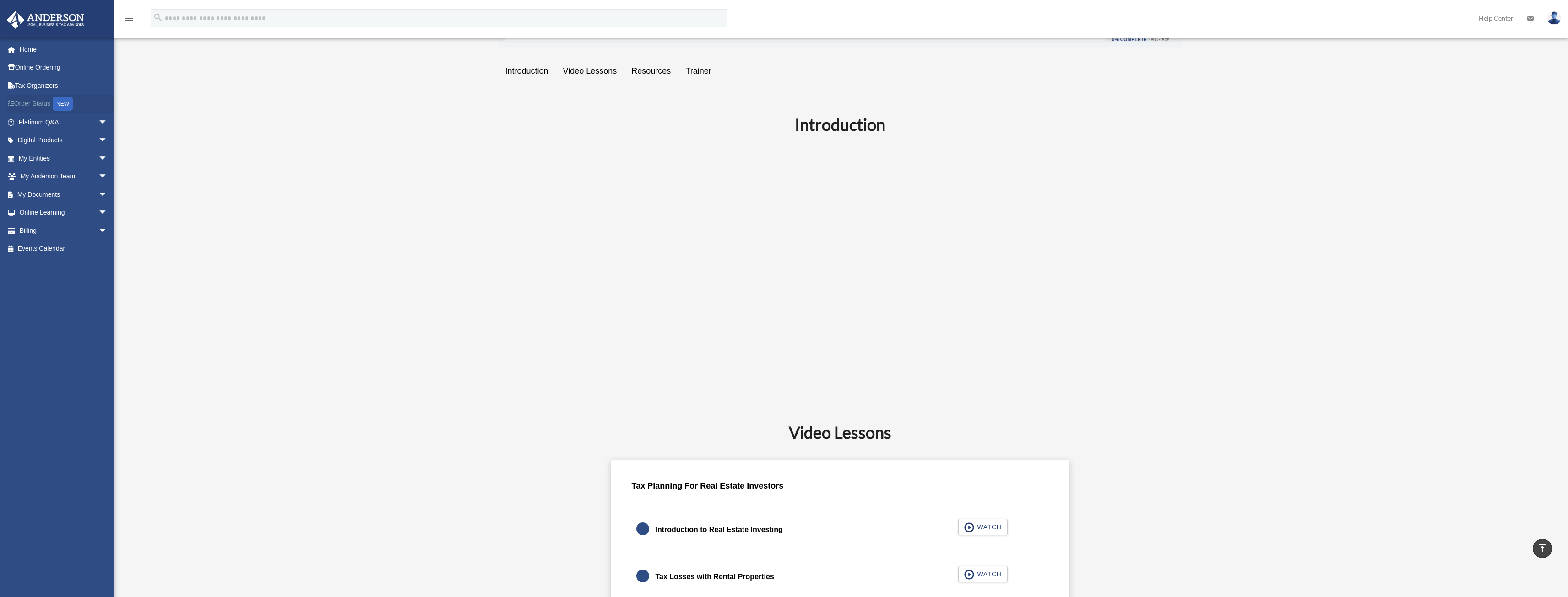
click at [50, 106] on link "Order Status NEW" at bounding box center [64, 104] width 115 height 19
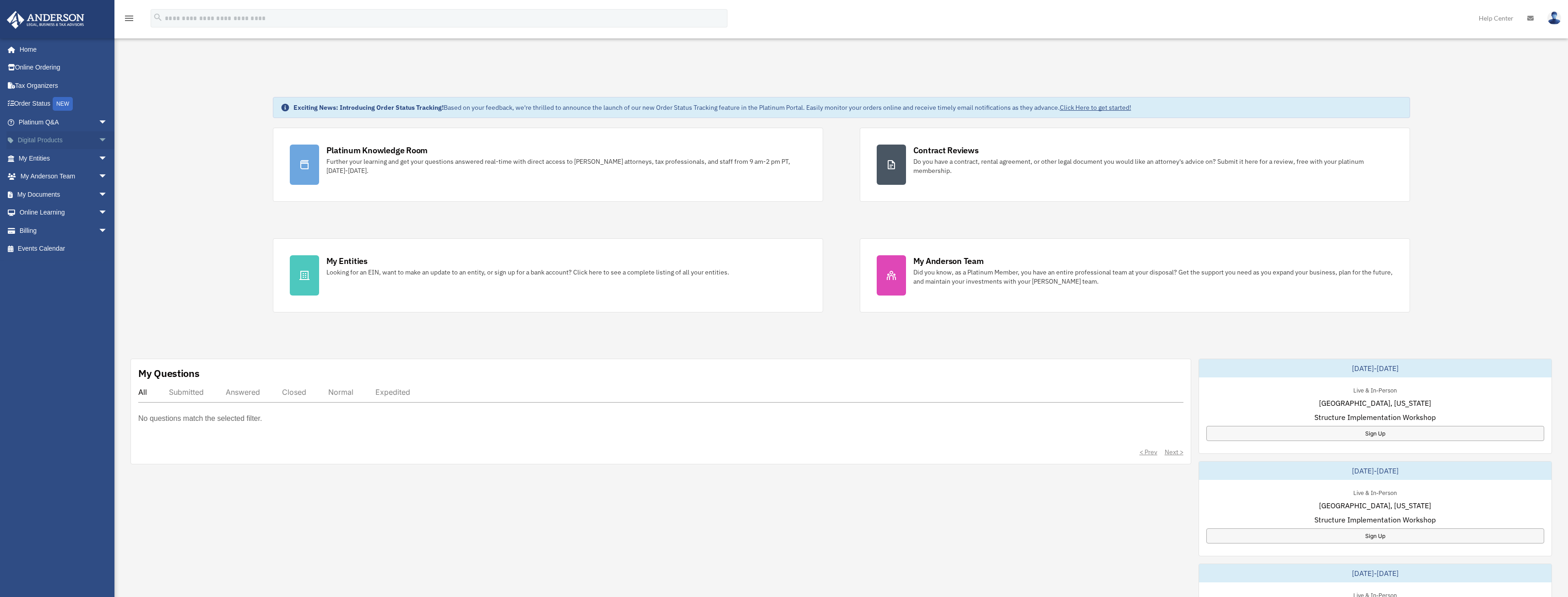
click at [98, 141] on span "arrow_drop_down" at bounding box center [108, 141] width 18 height 19
click at [100, 122] on span "arrow_drop_down" at bounding box center [108, 122] width 18 height 19
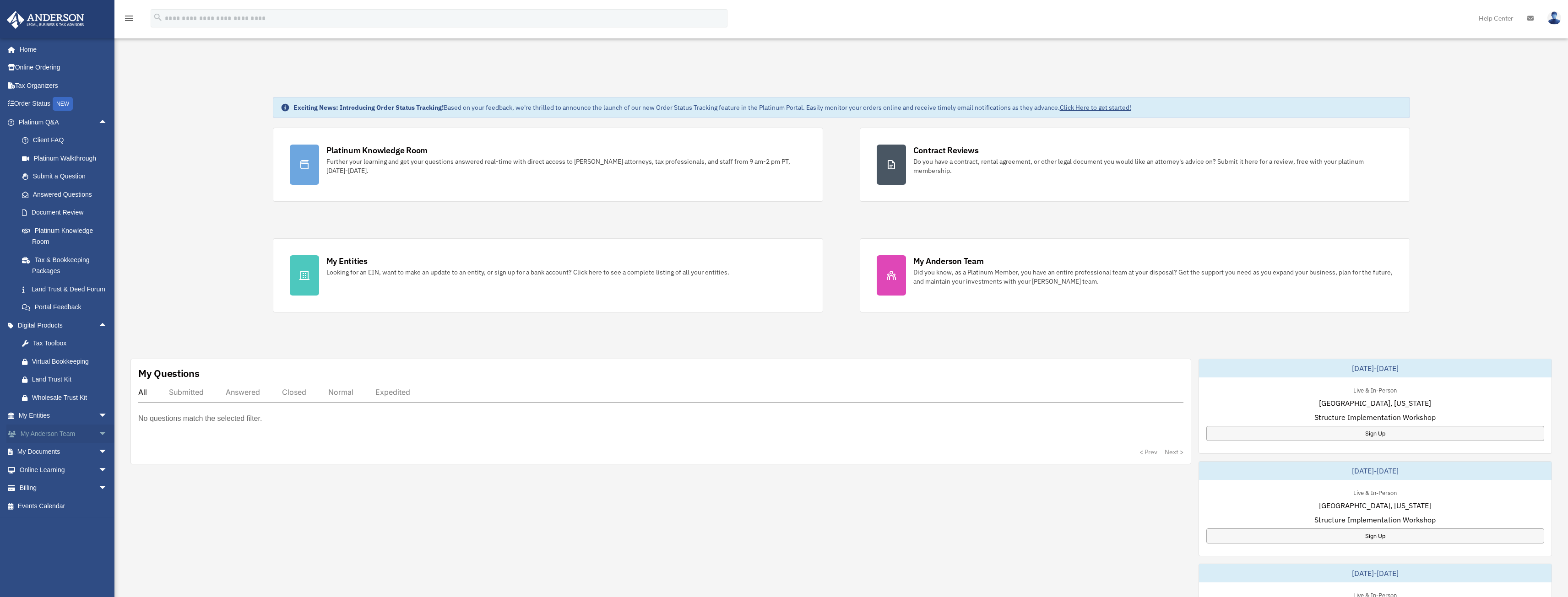
click at [98, 444] on span "arrow_drop_down" at bounding box center [108, 434] width 18 height 19
click at [98, 516] on span "arrow_drop_down" at bounding box center [108, 506] width 18 height 19
click at [98, 340] on span "arrow_drop_down" at bounding box center [108, 339] width 18 height 19
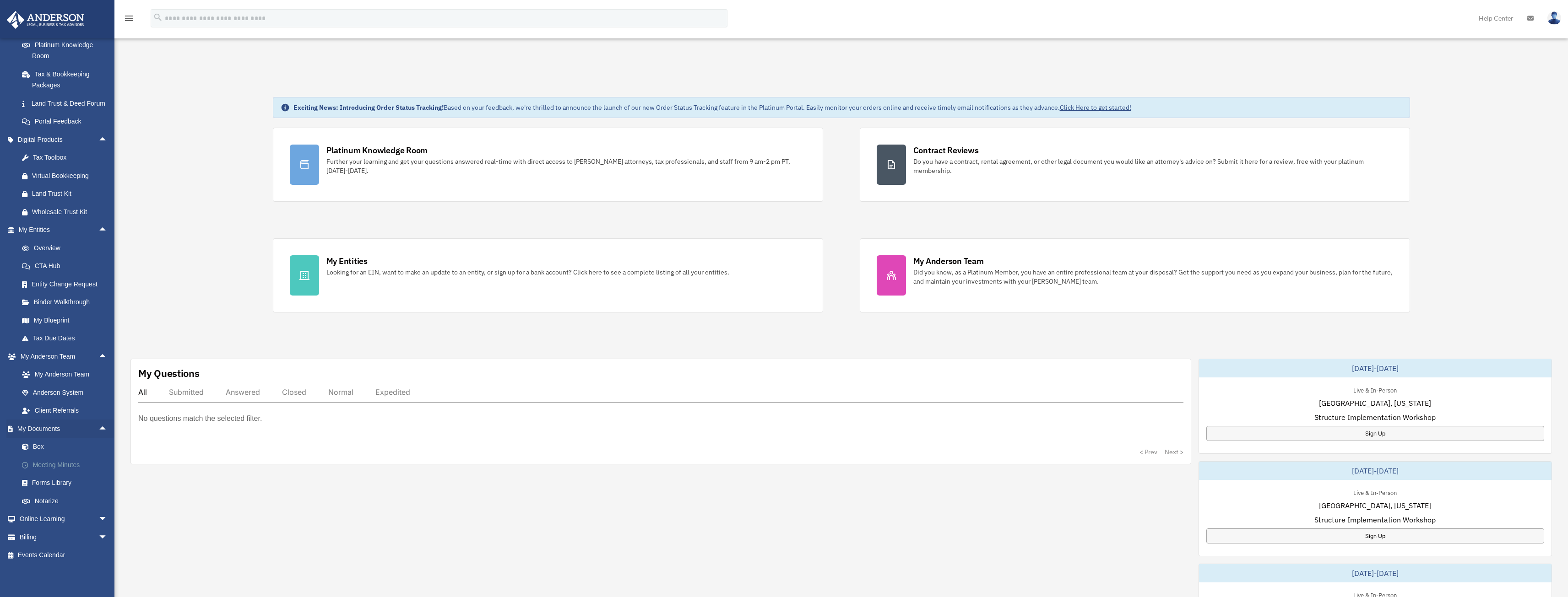
click at [48, 466] on link "Meeting Minutes" at bounding box center [67, 465] width 108 height 18
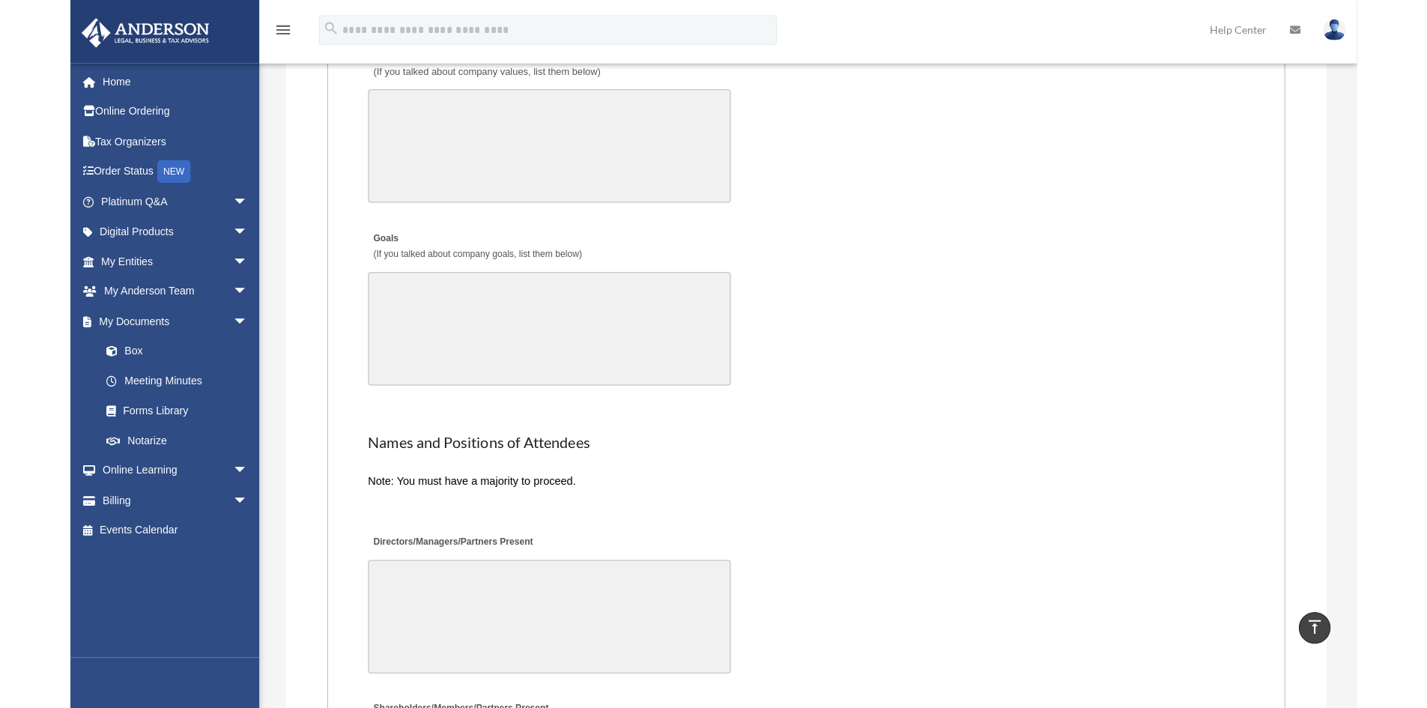
scroll to position [2651, 0]
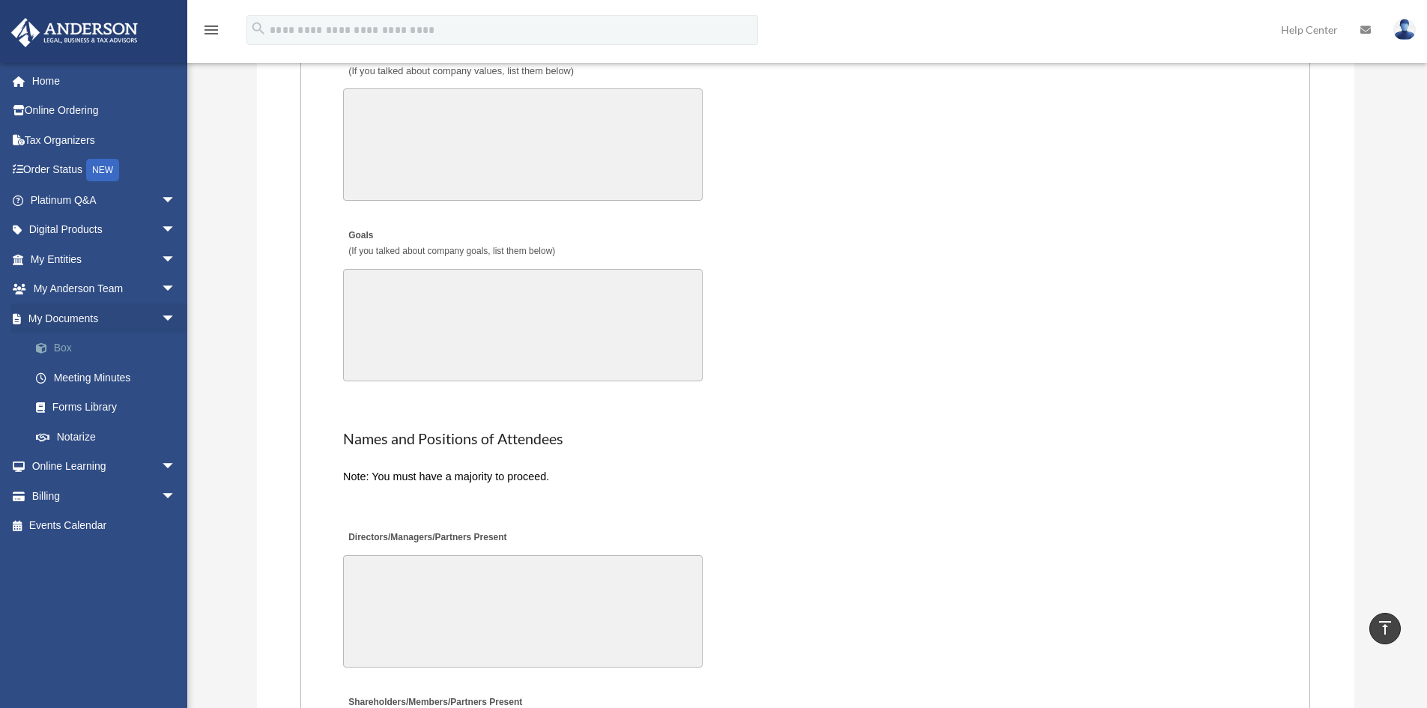
click at [64, 345] on link "Box" at bounding box center [109, 348] width 177 height 30
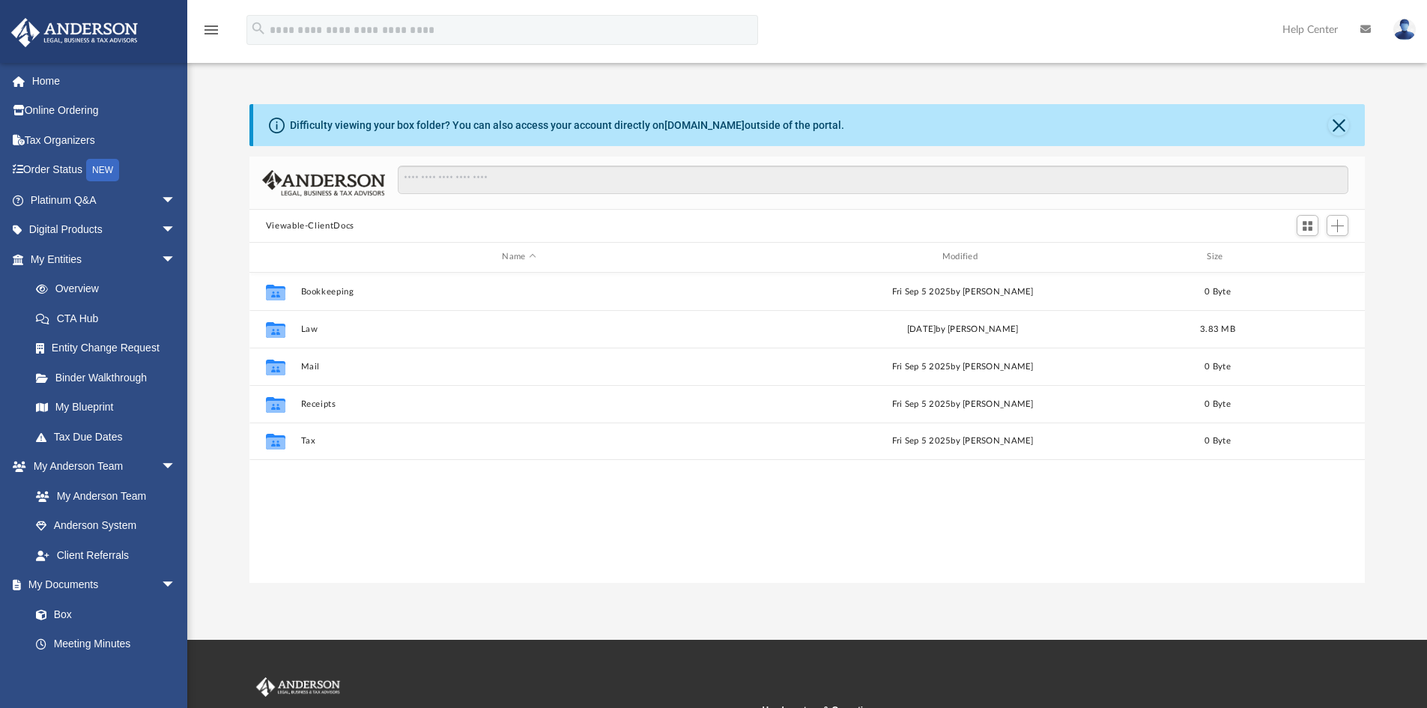
scroll to position [329, 1104]
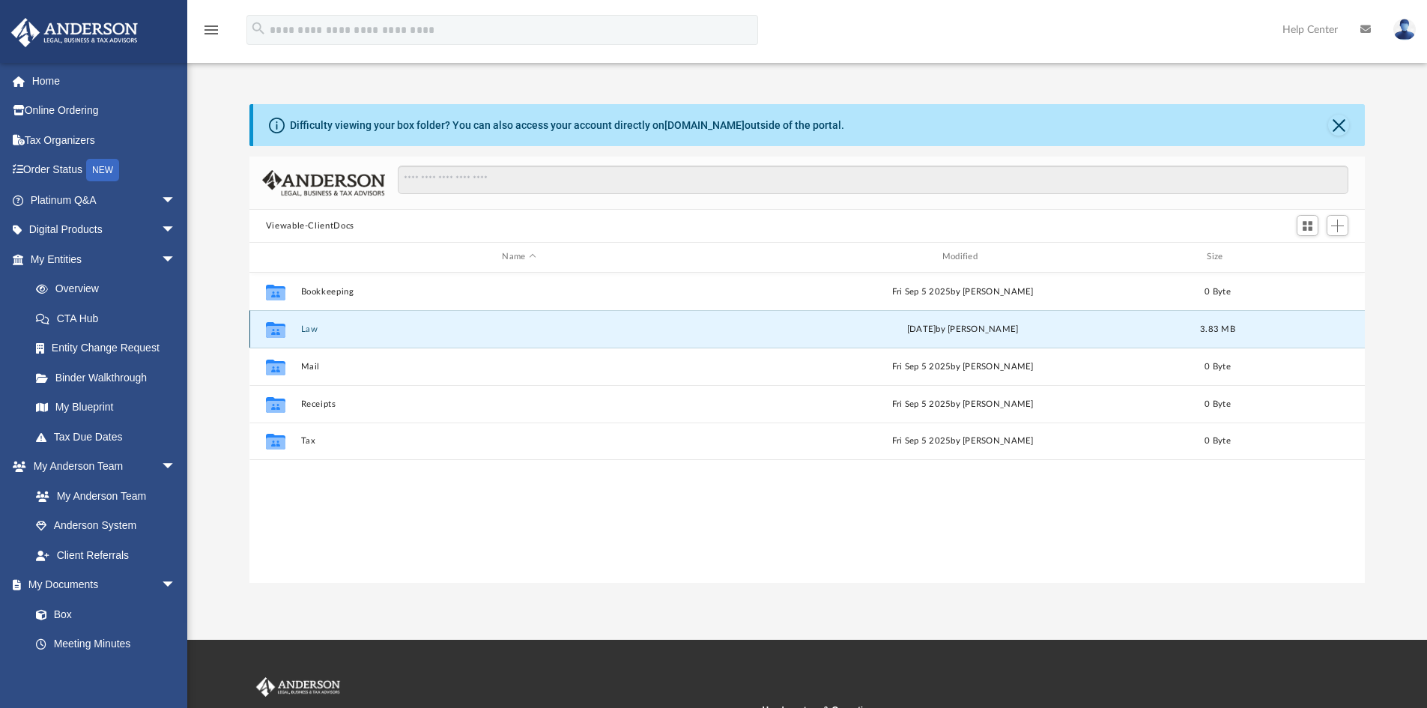
click at [307, 329] on button "Law" at bounding box center [518, 329] width 437 height 10
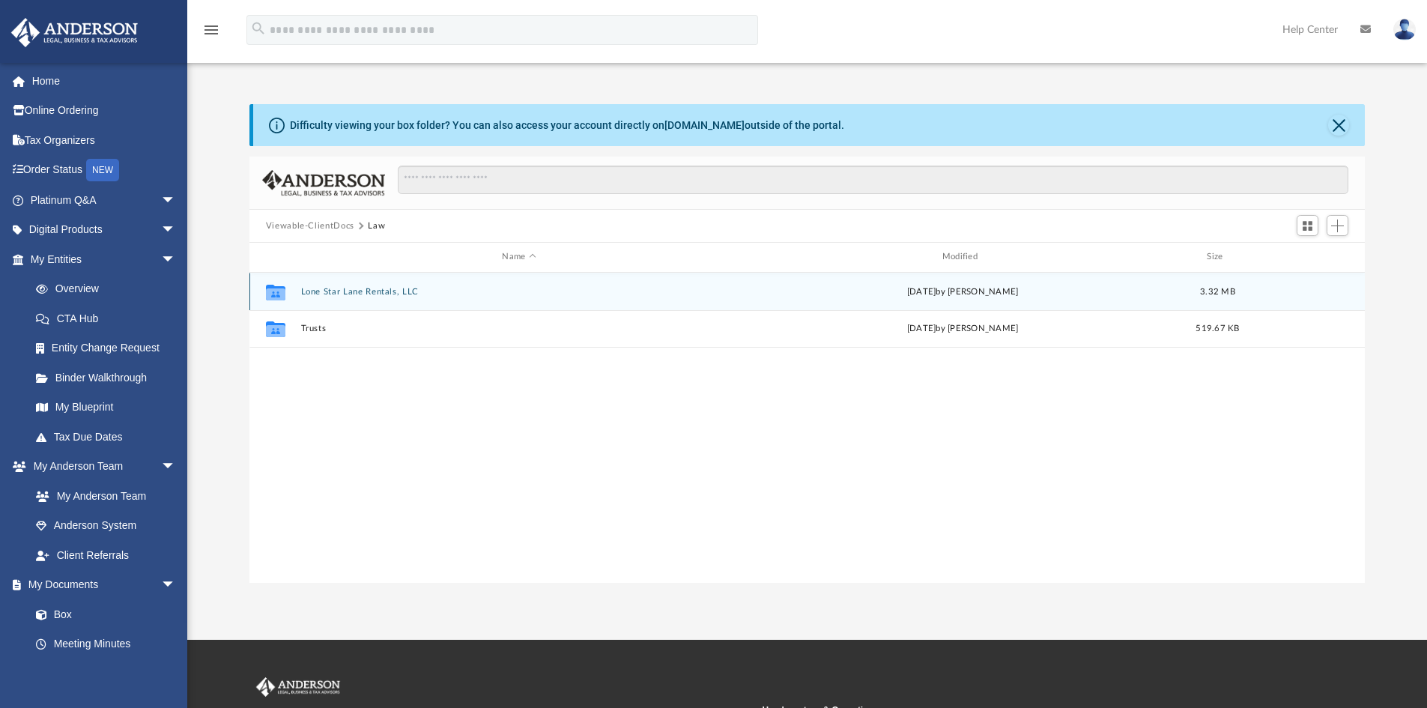
click at [395, 289] on button "Lone Star Lane Rentals, LLC" at bounding box center [518, 292] width 437 height 10
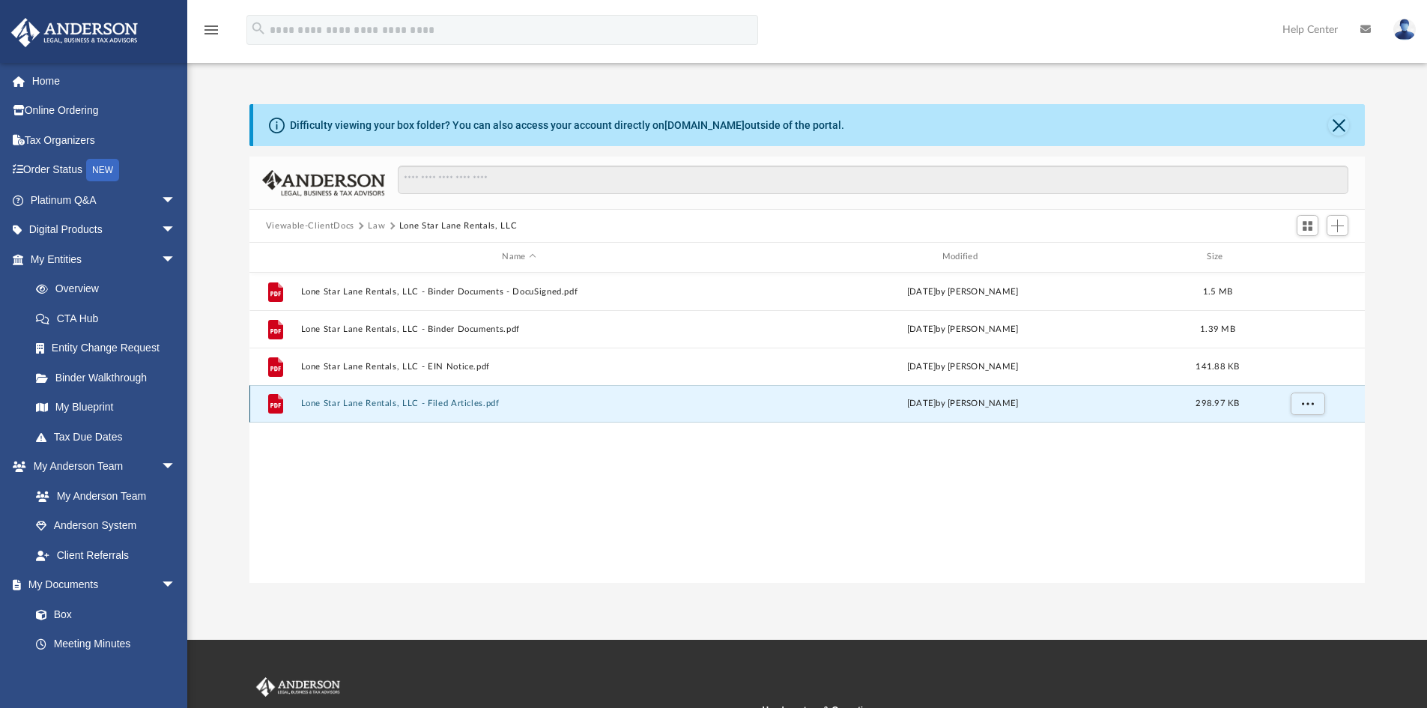
click at [467, 403] on button "Lone Star Lane Rentals, LLC - Filed Articles.pdf" at bounding box center [518, 403] width 437 height 10
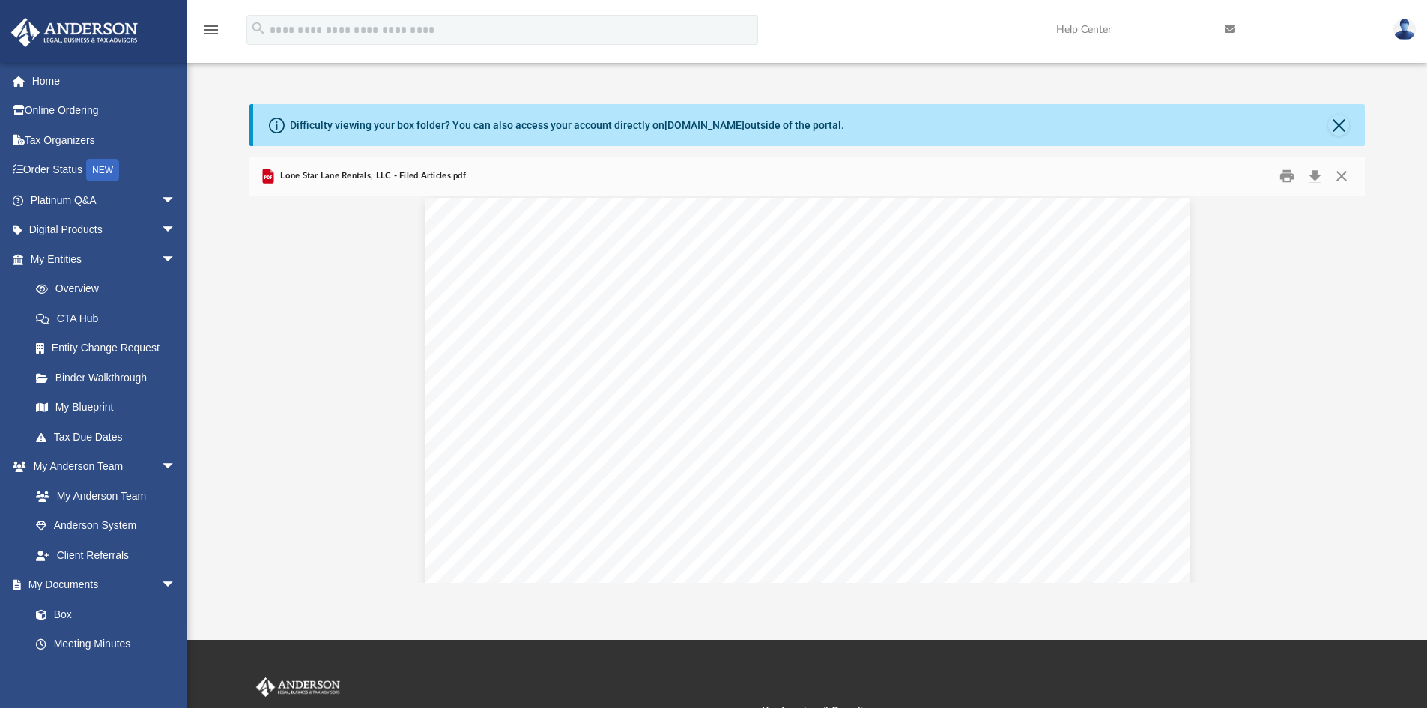
scroll to position [0, 0]
click at [1316, 178] on button "Download" at bounding box center [1314, 176] width 27 height 23
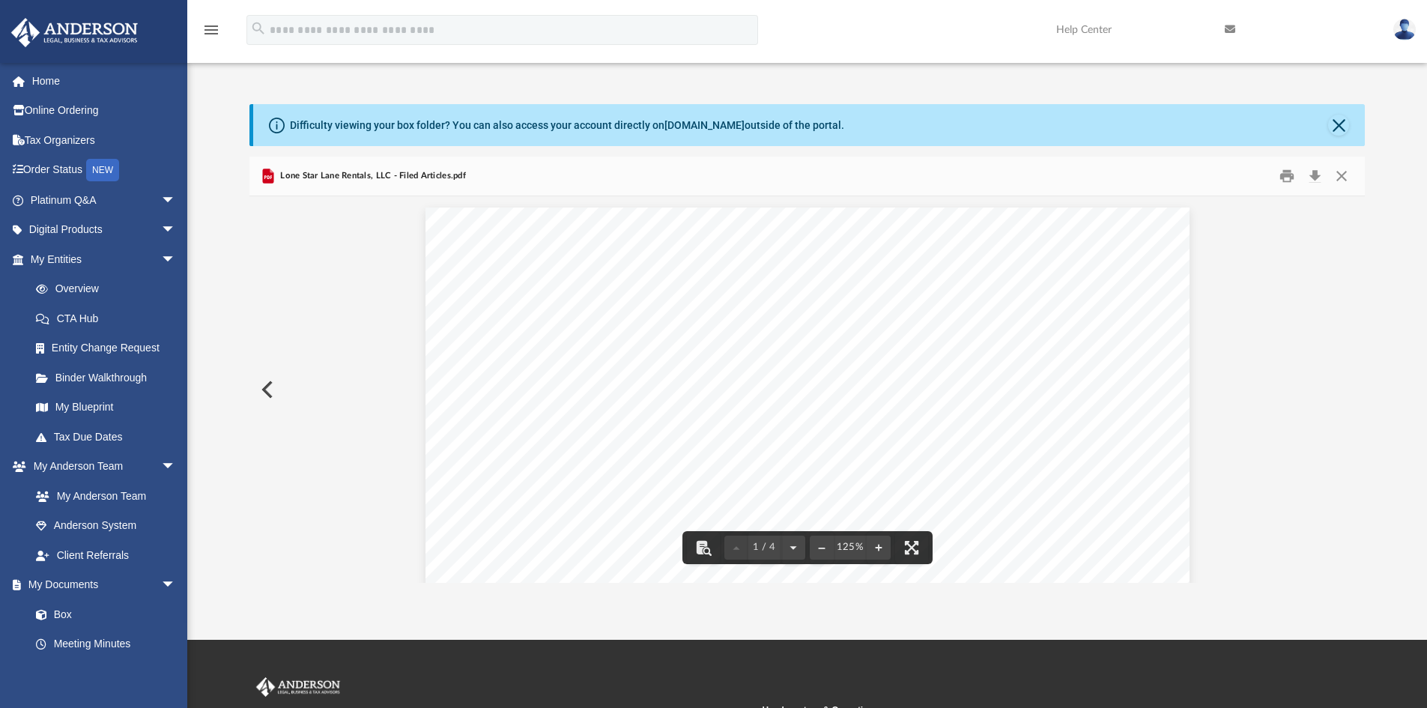
click at [261, 389] on button "Preview" at bounding box center [265, 389] width 33 height 42
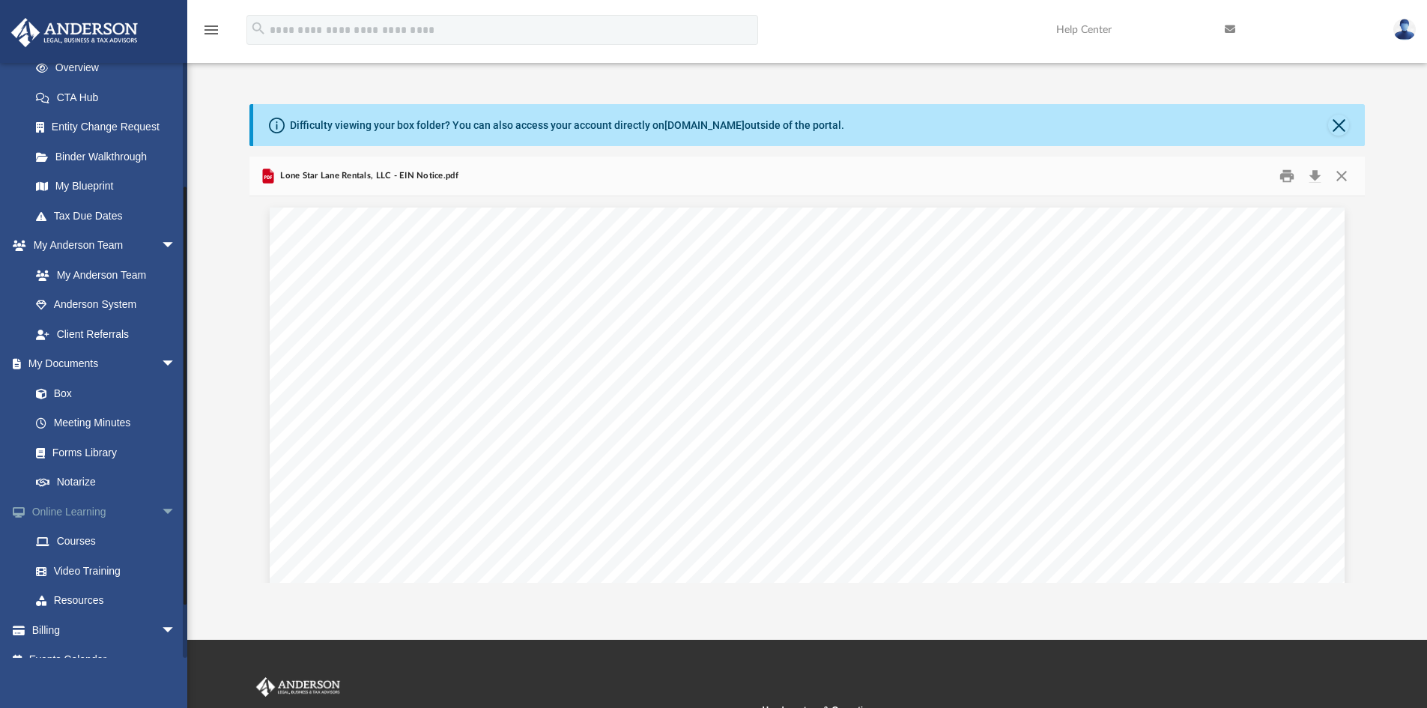
scroll to position [225, 0]
click at [98, 449] on link "Forms Library" at bounding box center [109, 449] width 177 height 30
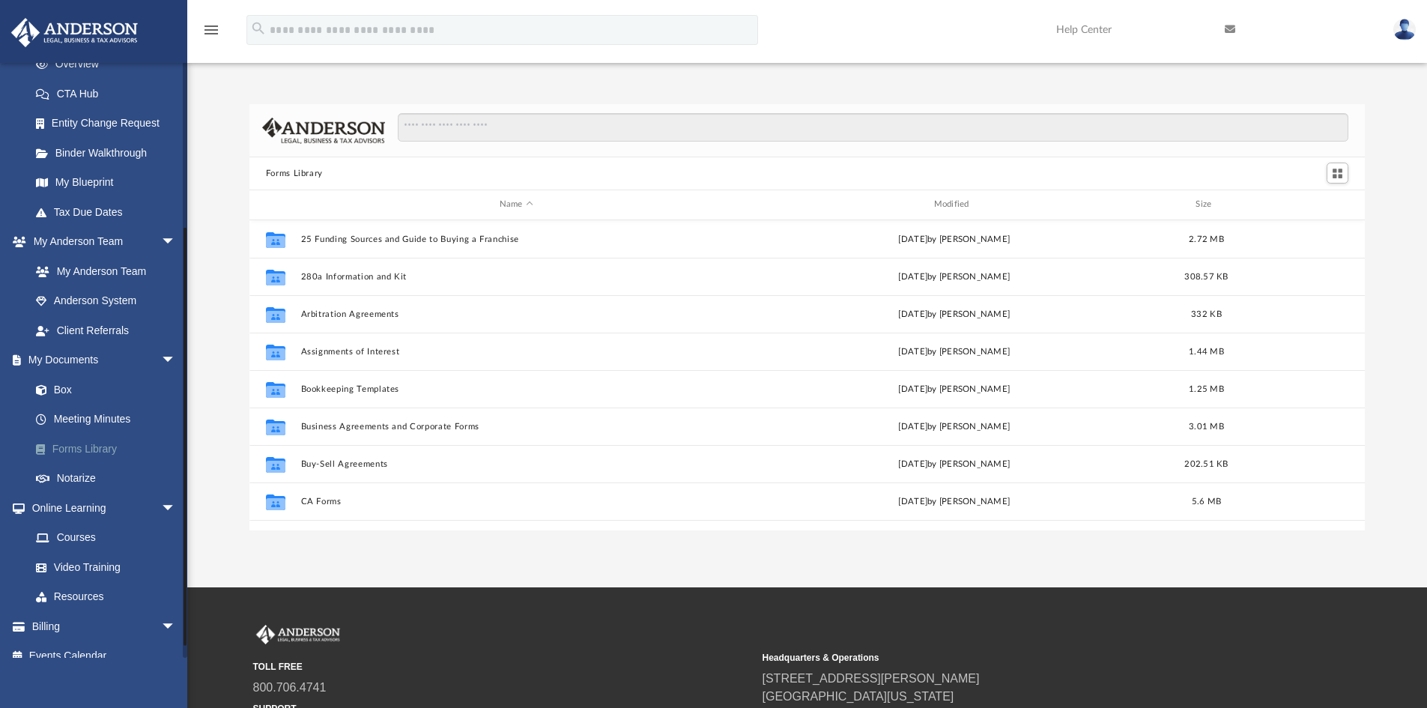
scroll to position [329, 1104]
click at [55, 387] on link "Box" at bounding box center [109, 389] width 177 height 30
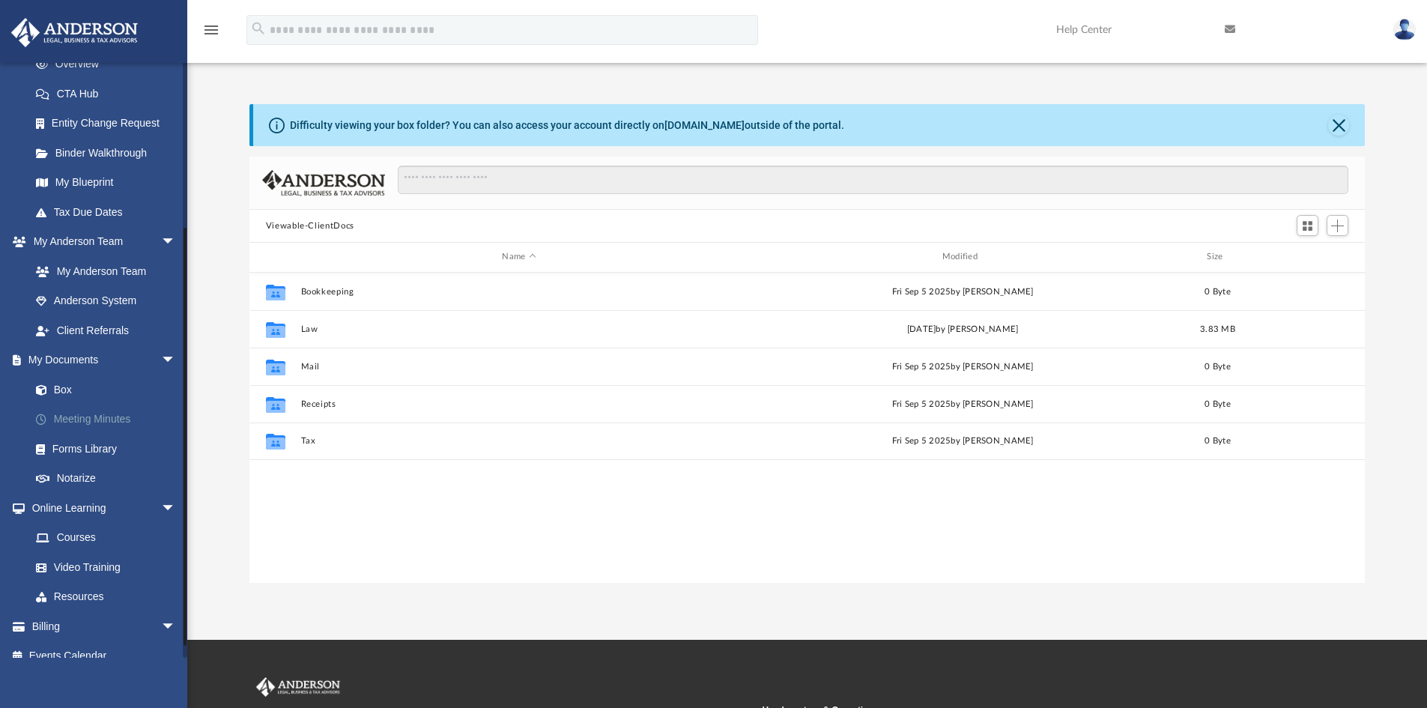
scroll to position [329, 1104]
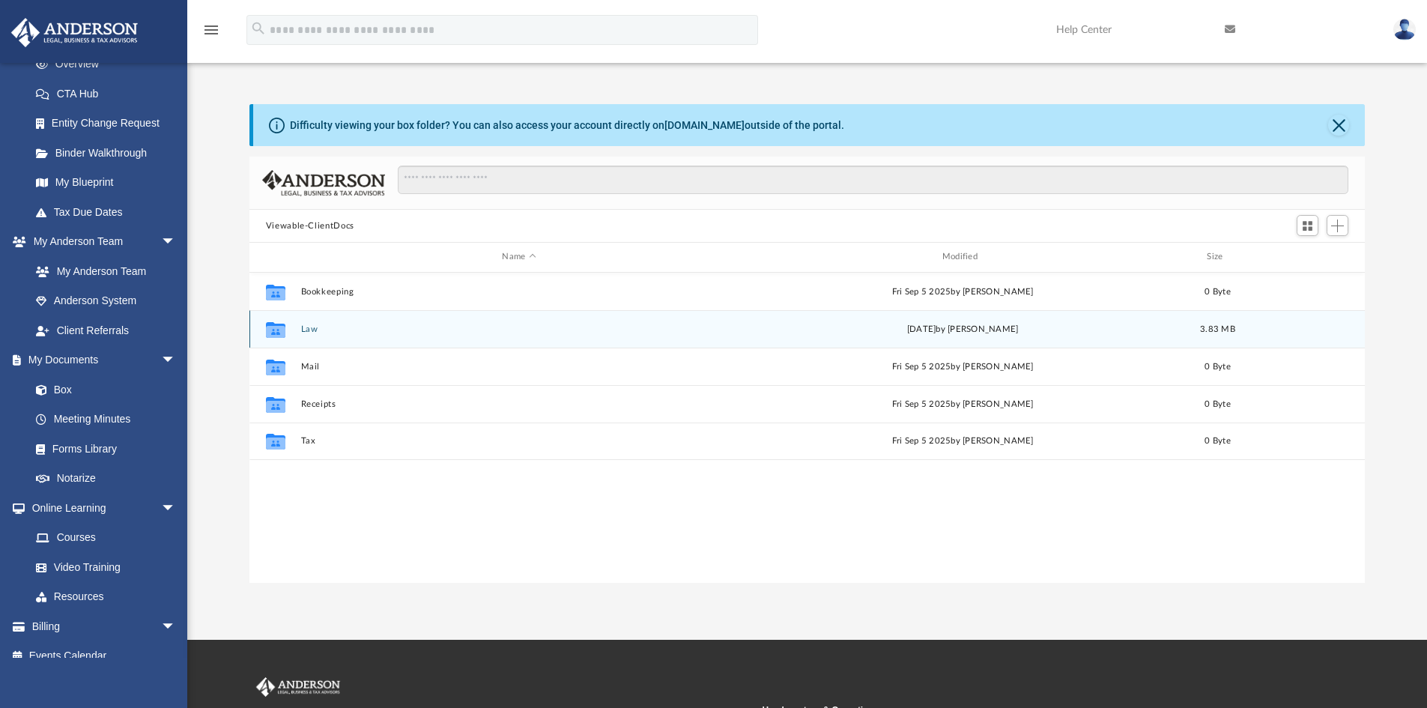
click at [318, 329] on button "Law" at bounding box center [518, 329] width 437 height 10
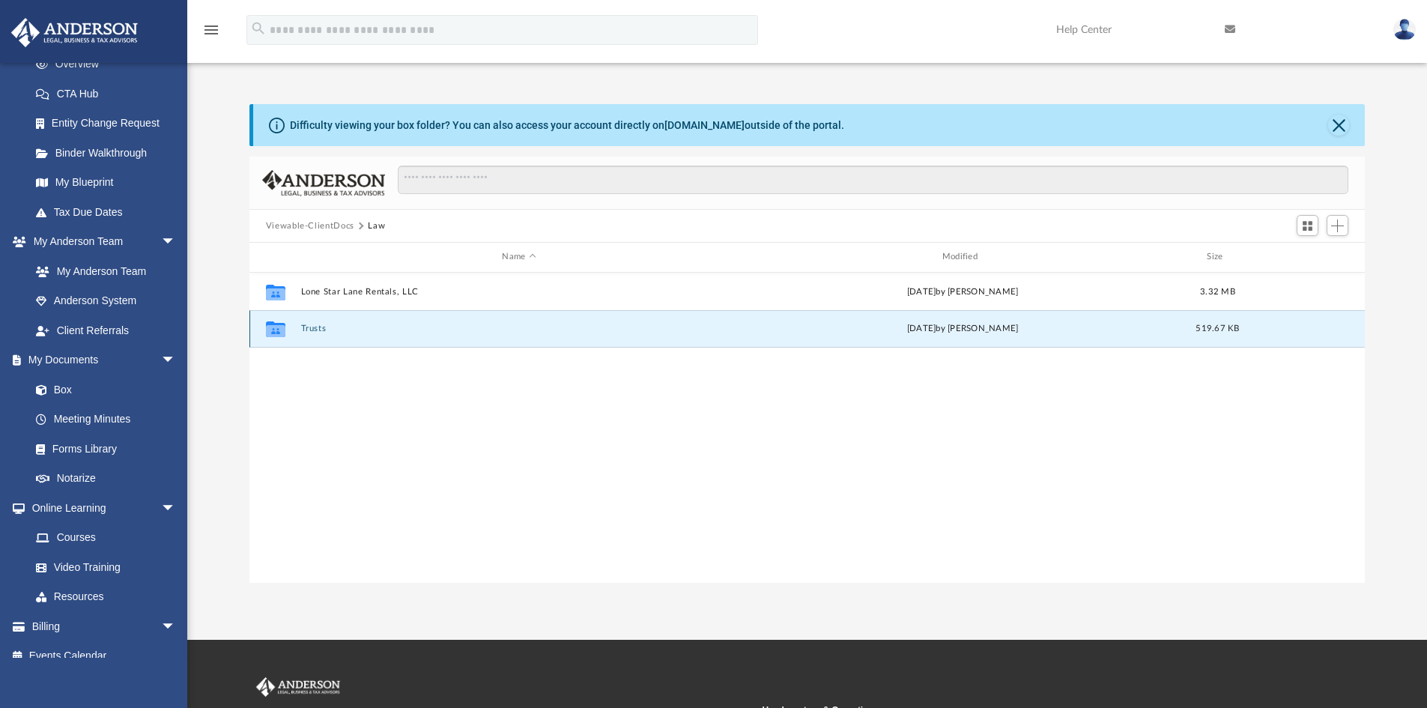
click at [318, 326] on button "Trusts" at bounding box center [518, 328] width 437 height 10
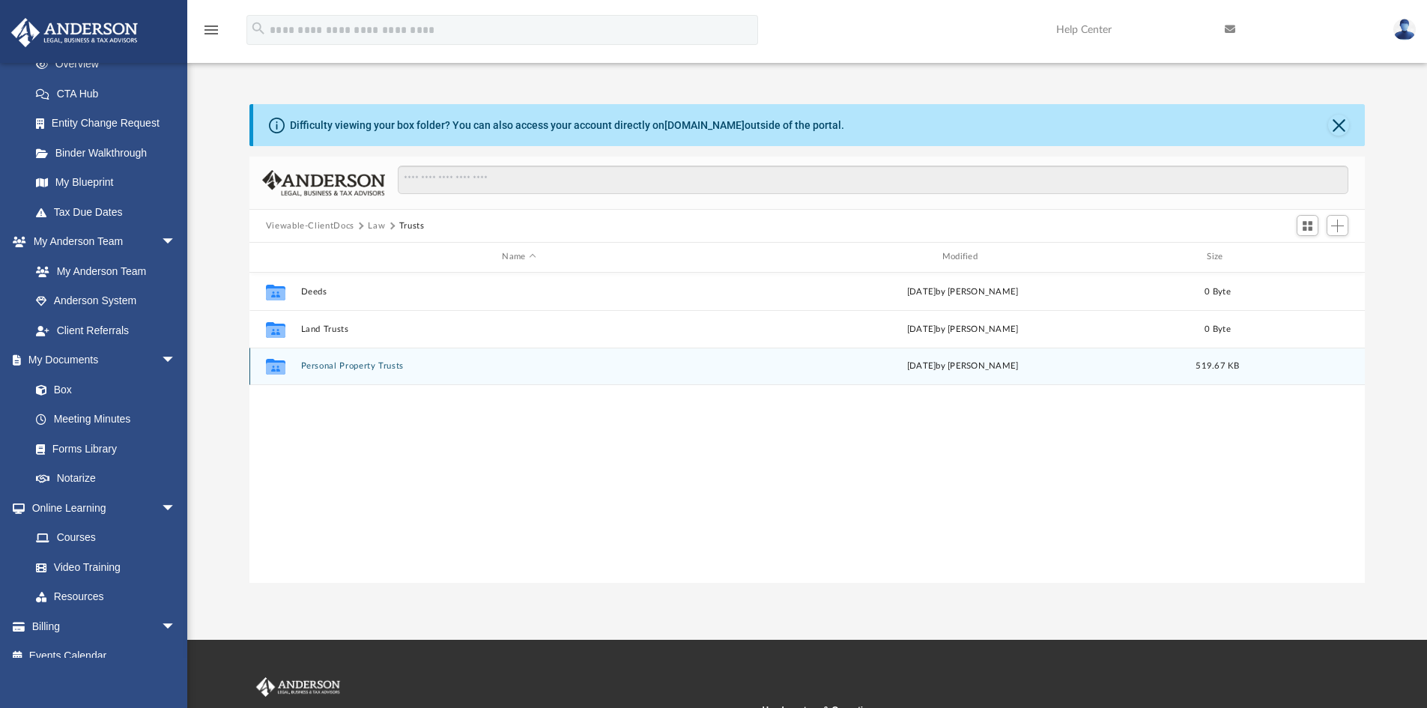
click at [336, 363] on button "Personal Property Trusts" at bounding box center [518, 366] width 437 height 10
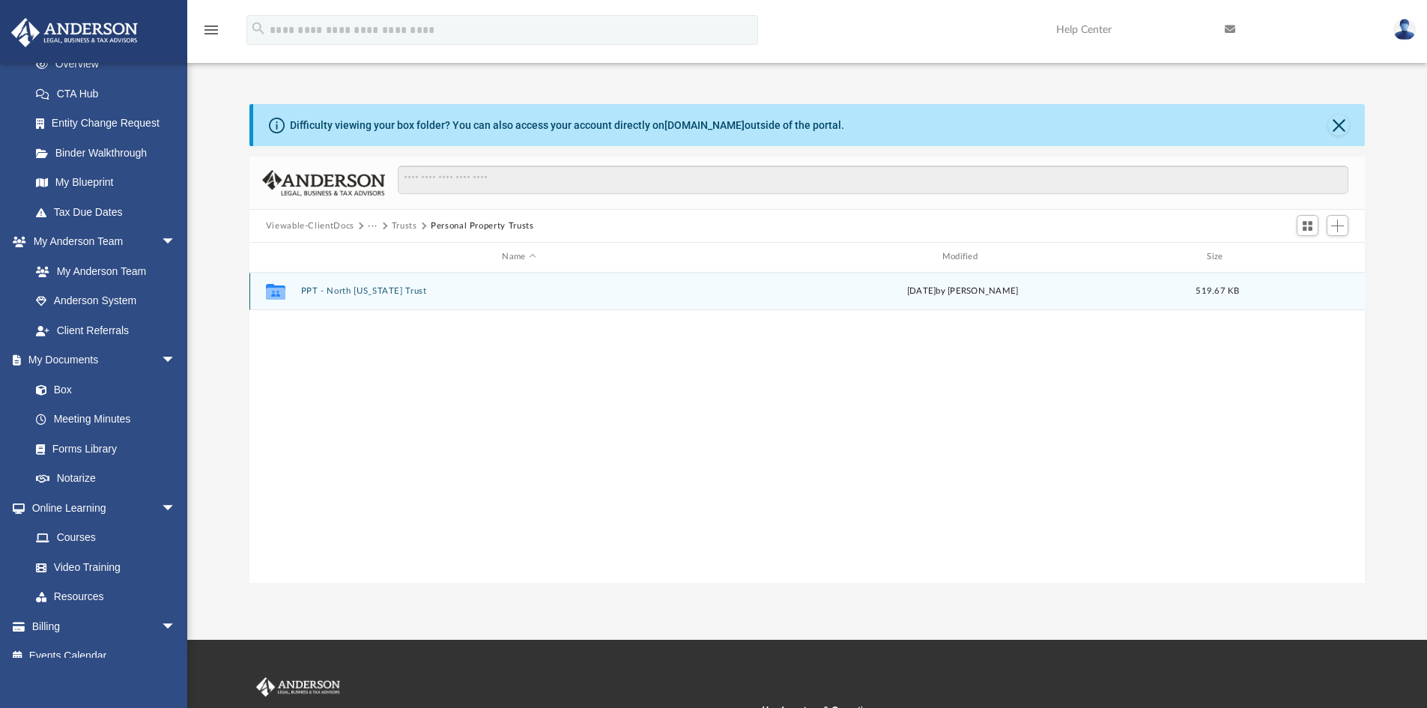
click at [352, 294] on button "PPT - North [US_STATE] Trust" at bounding box center [518, 291] width 437 height 10
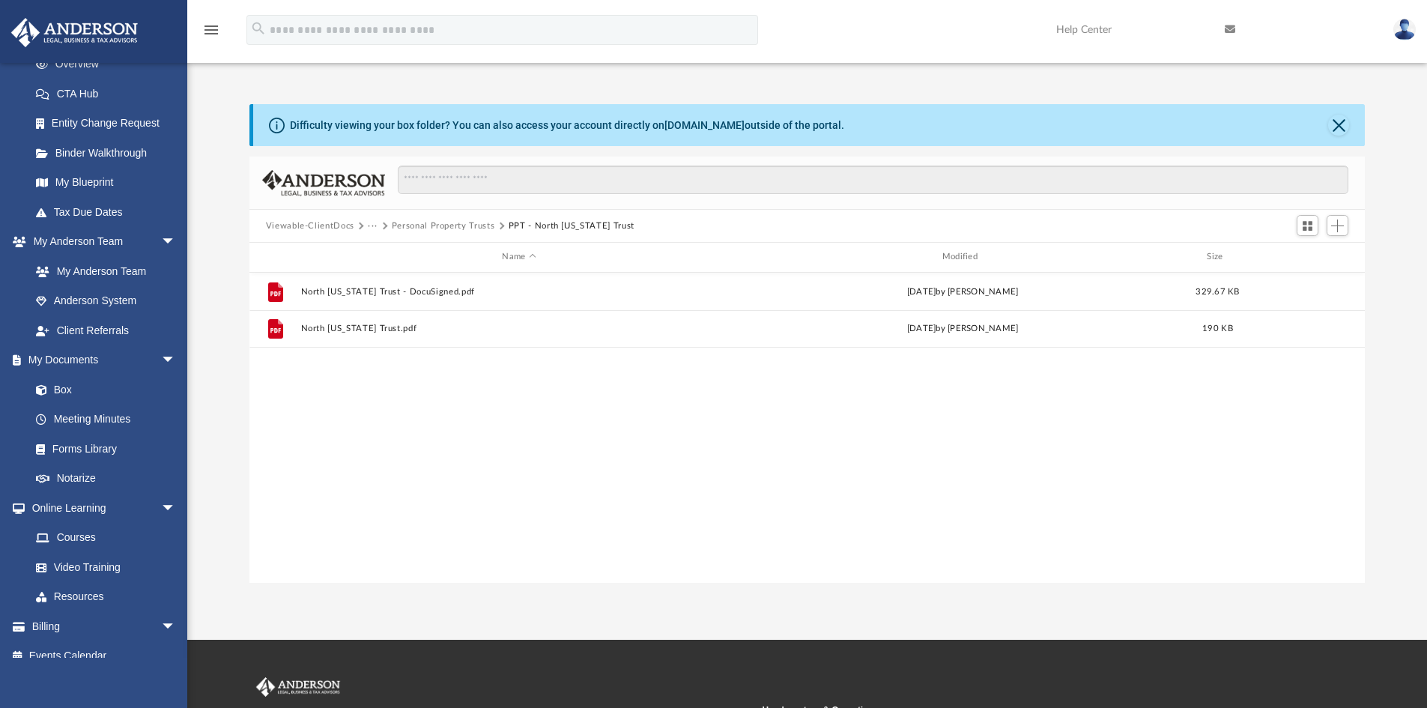
click at [411, 226] on button "Personal Property Trusts" at bounding box center [443, 225] width 103 height 13
click at [330, 225] on button "Viewable-ClientDocs" at bounding box center [310, 225] width 88 height 13
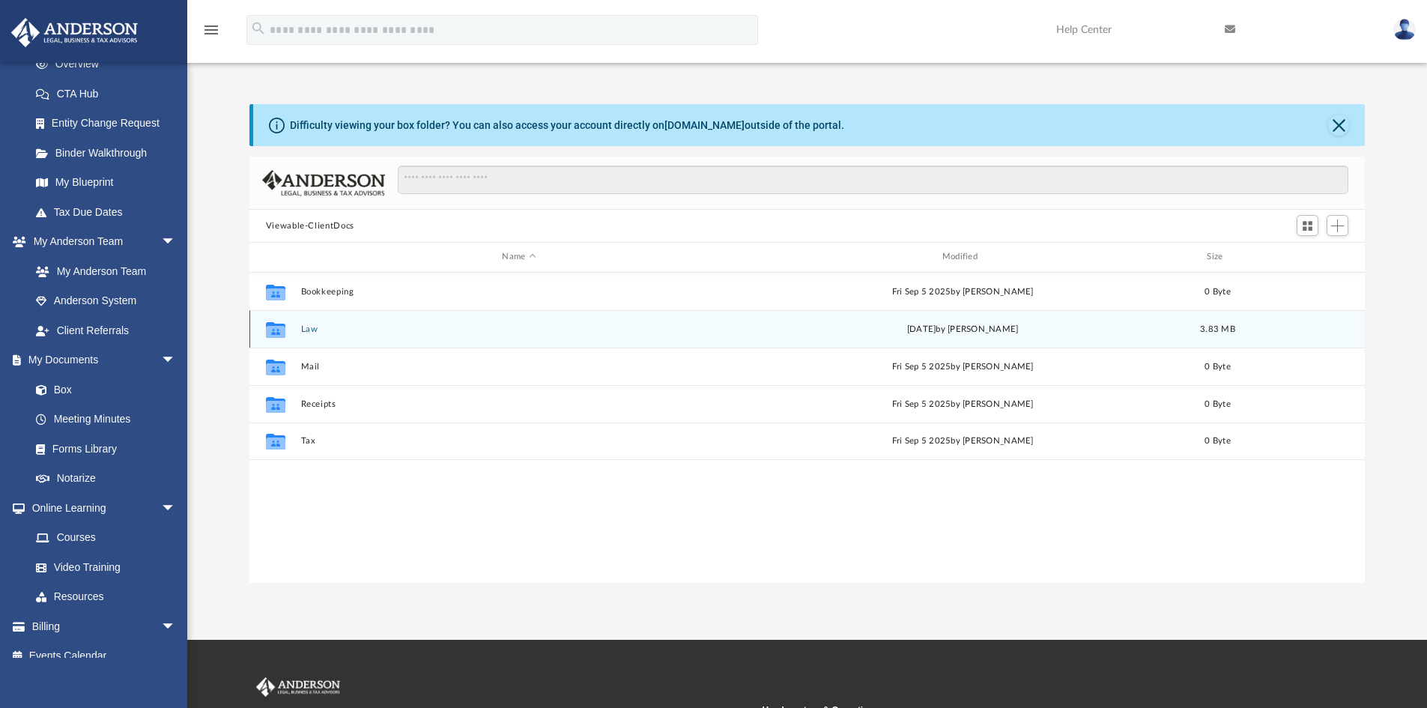
click at [306, 327] on button "Law" at bounding box center [518, 329] width 437 height 10
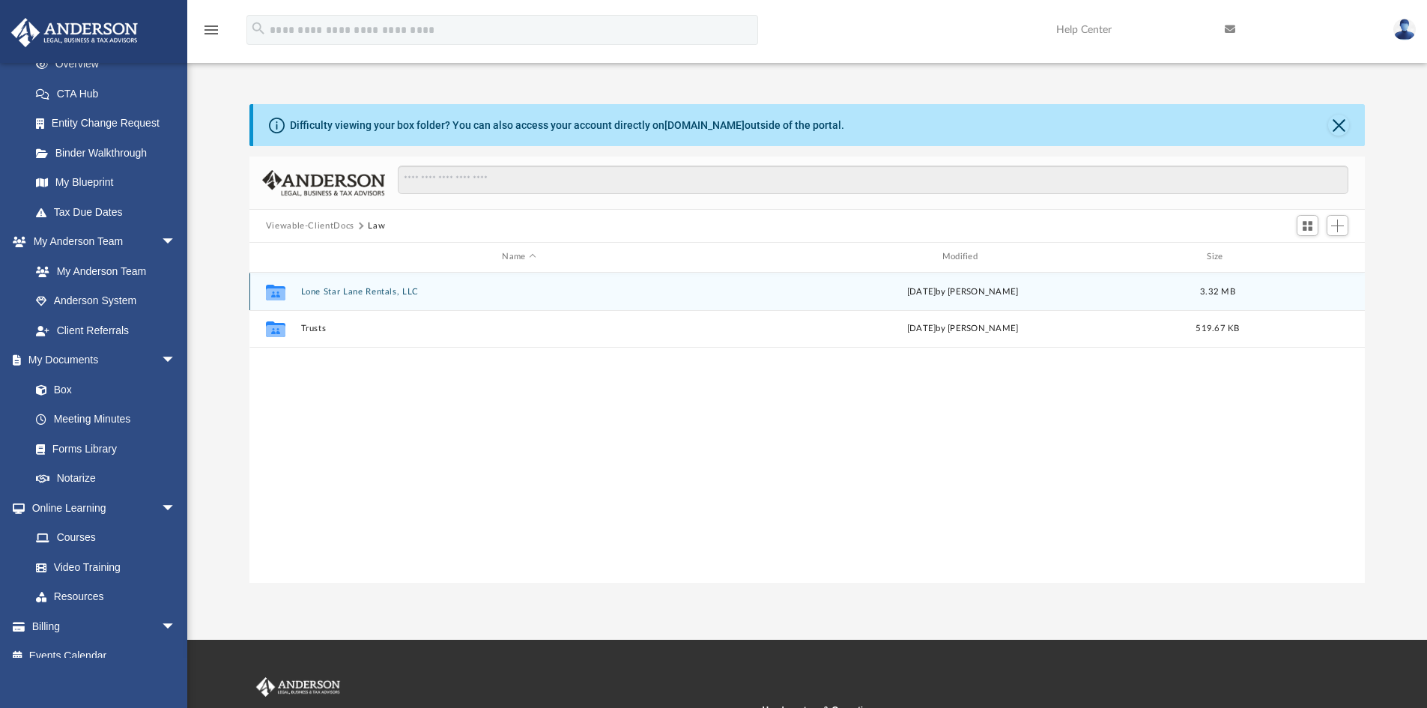
click at [356, 284] on div "Collaborated Folder Lone Star Lane Rentals, LLC [DATE] by [PERSON_NAME] 3.32 MB" at bounding box center [807, 291] width 1116 height 37
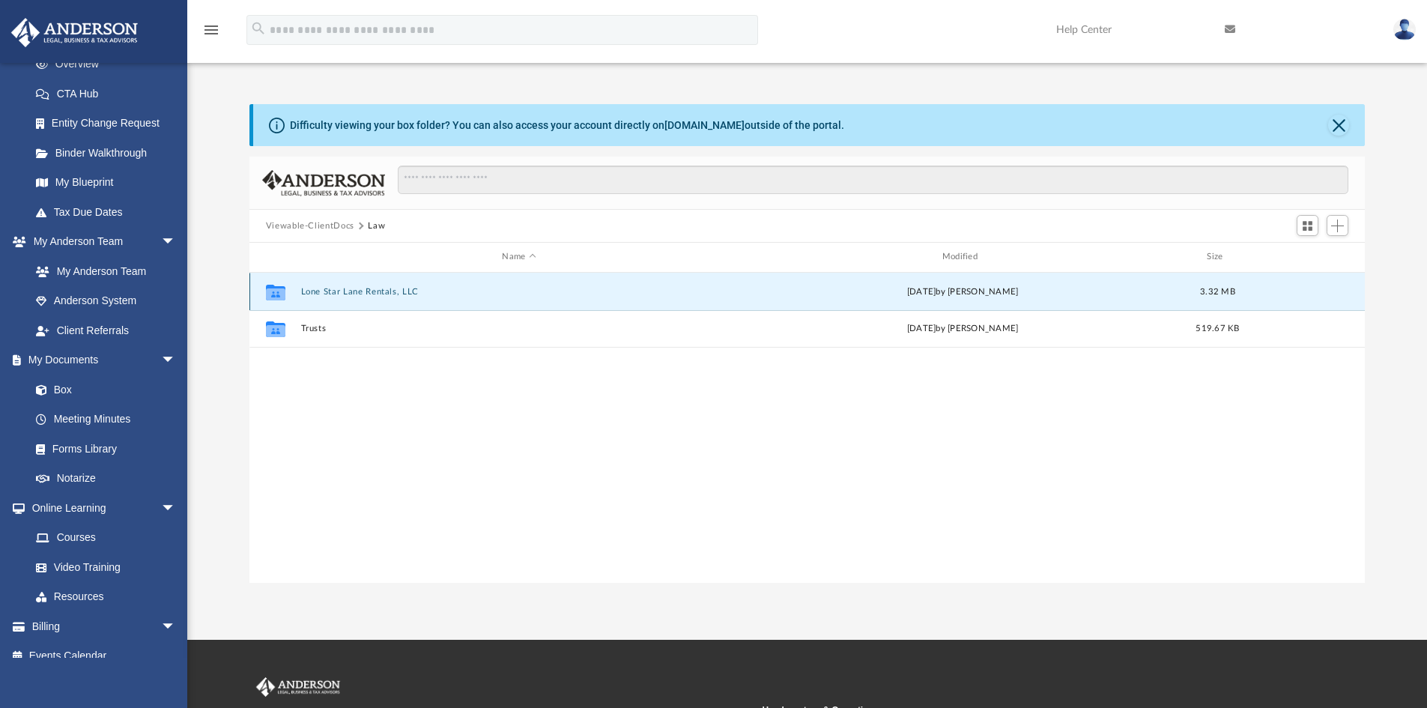
click at [357, 291] on button "Lone Star Lane Rentals, LLC" at bounding box center [518, 292] width 437 height 10
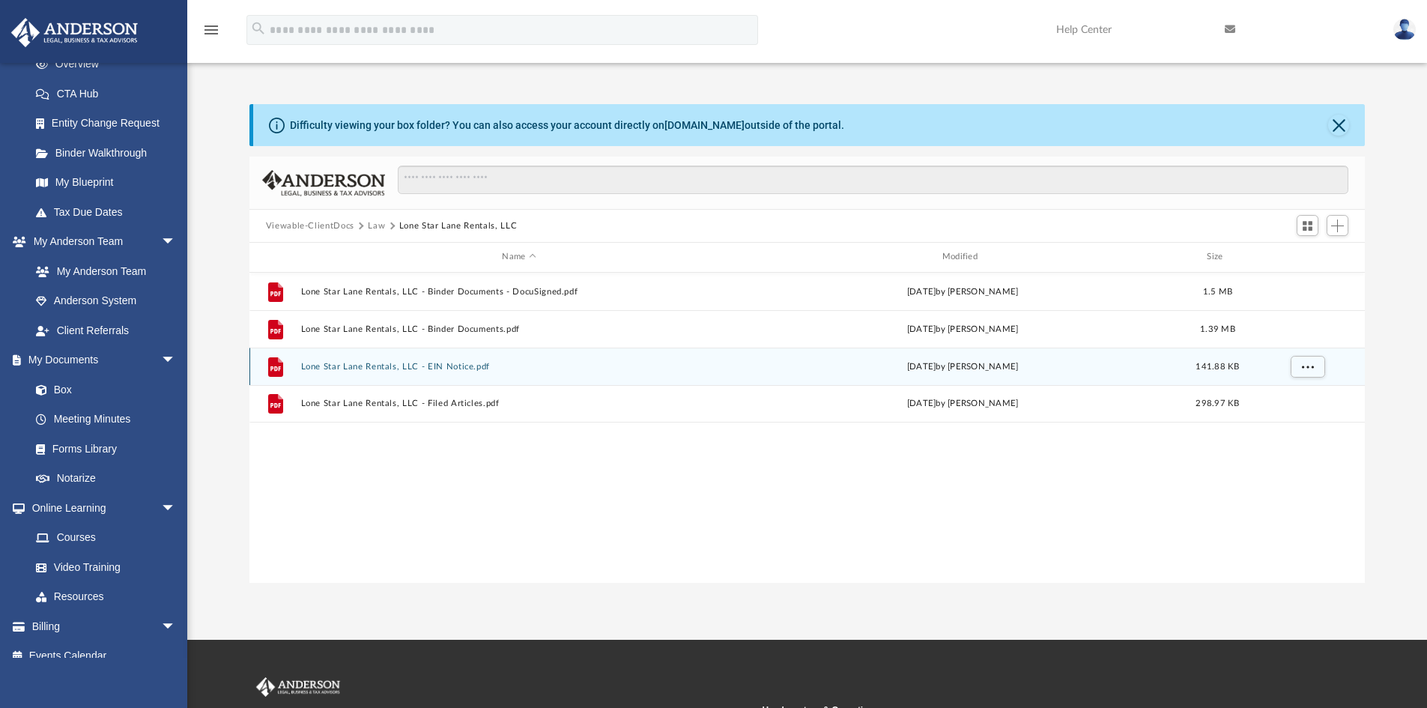
click at [395, 362] on button "Lone Star Lane Rentals, LLC - EIN Notice.pdf" at bounding box center [518, 367] width 437 height 10
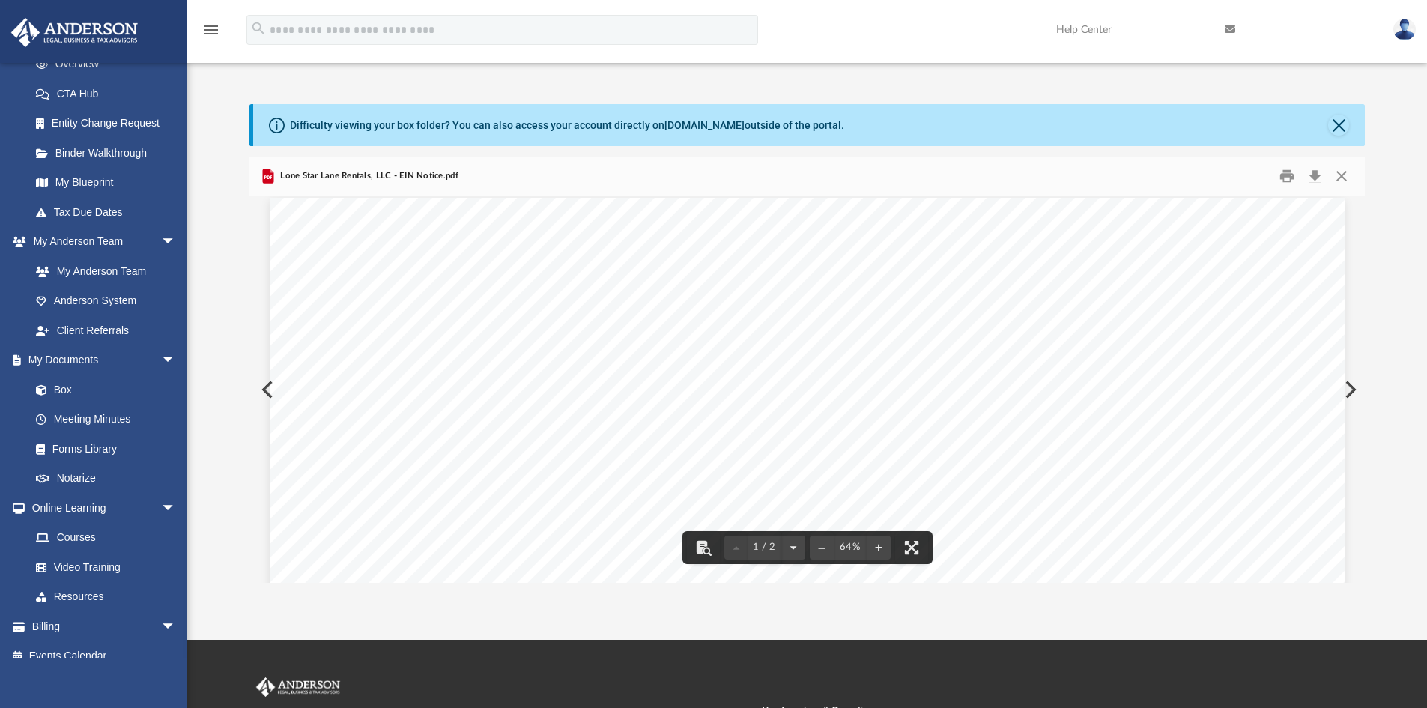
scroll to position [0, 0]
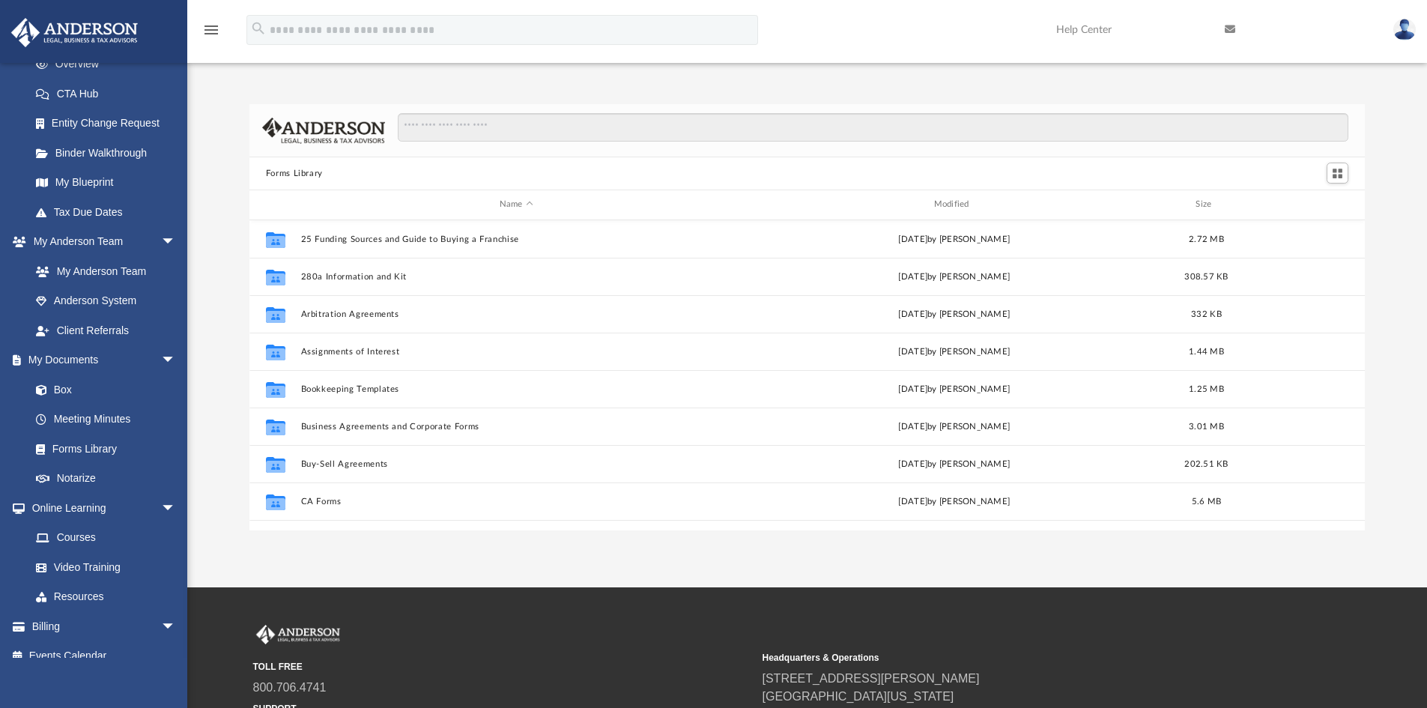
scroll to position [329, 1104]
click at [69, 392] on link "Box" at bounding box center [109, 389] width 177 height 30
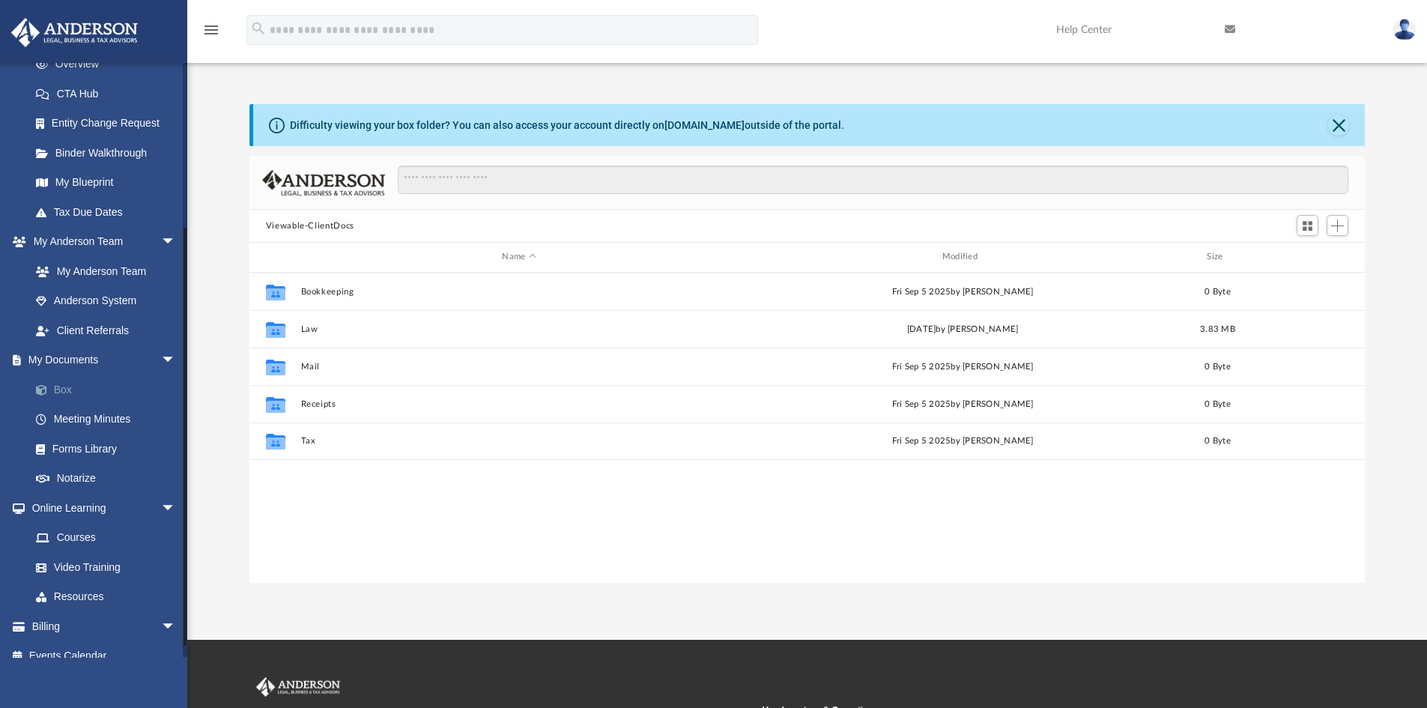
scroll to position [329, 1104]
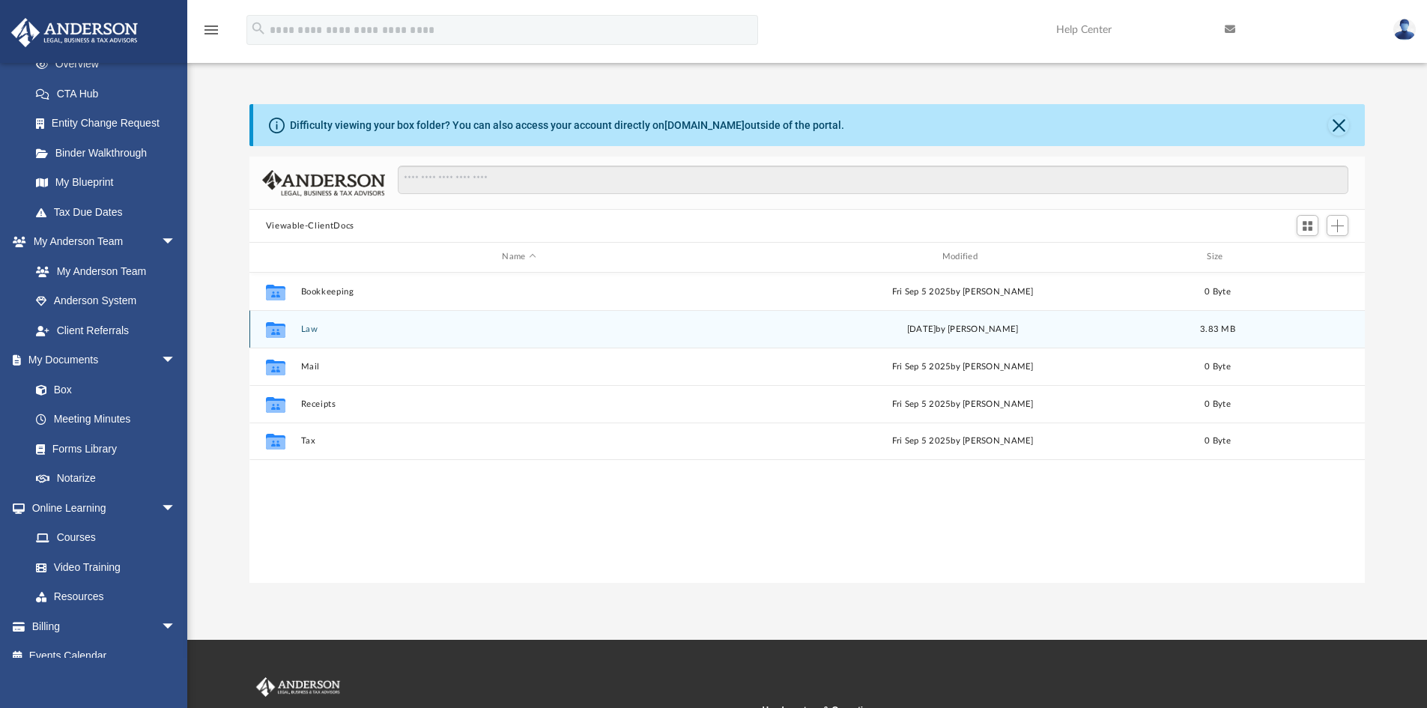
click at [310, 332] on button "Law" at bounding box center [518, 329] width 437 height 10
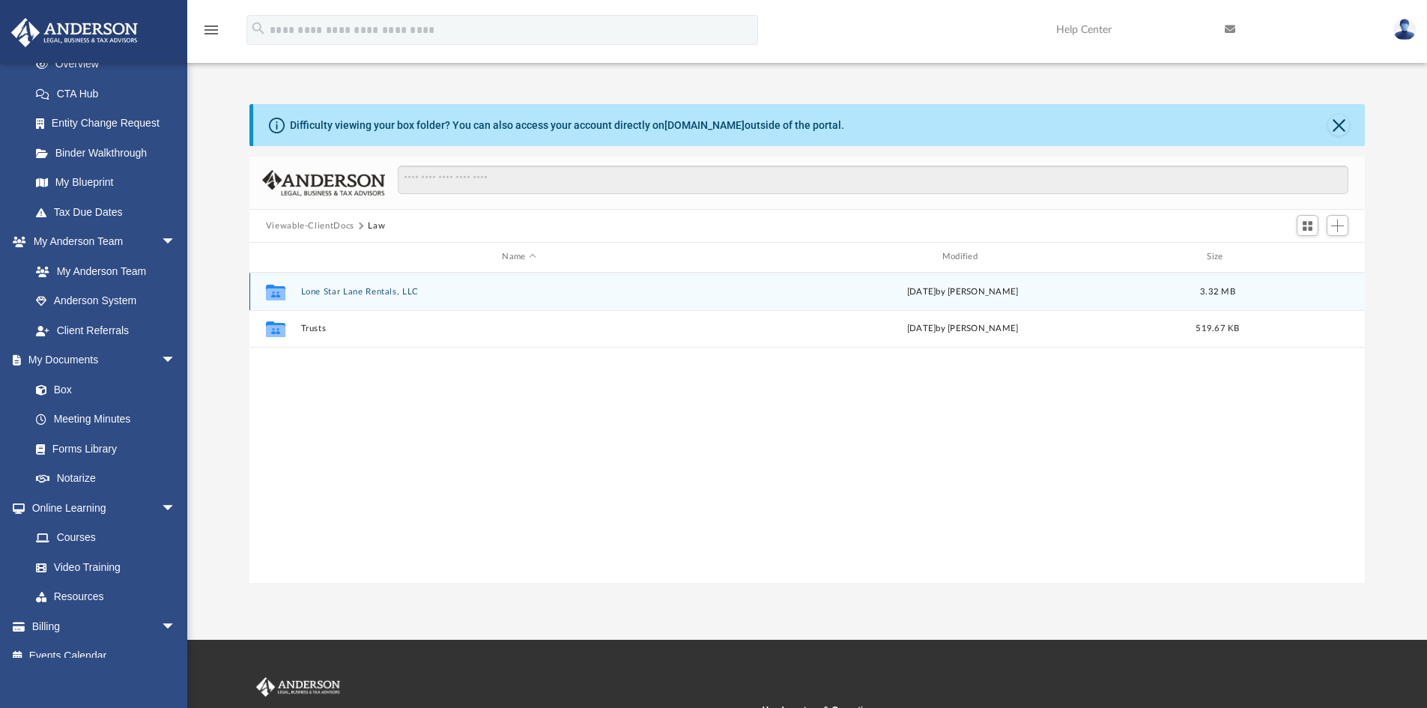
click at [371, 291] on button "Lone Star Lane Rentals, LLC" at bounding box center [518, 292] width 437 height 10
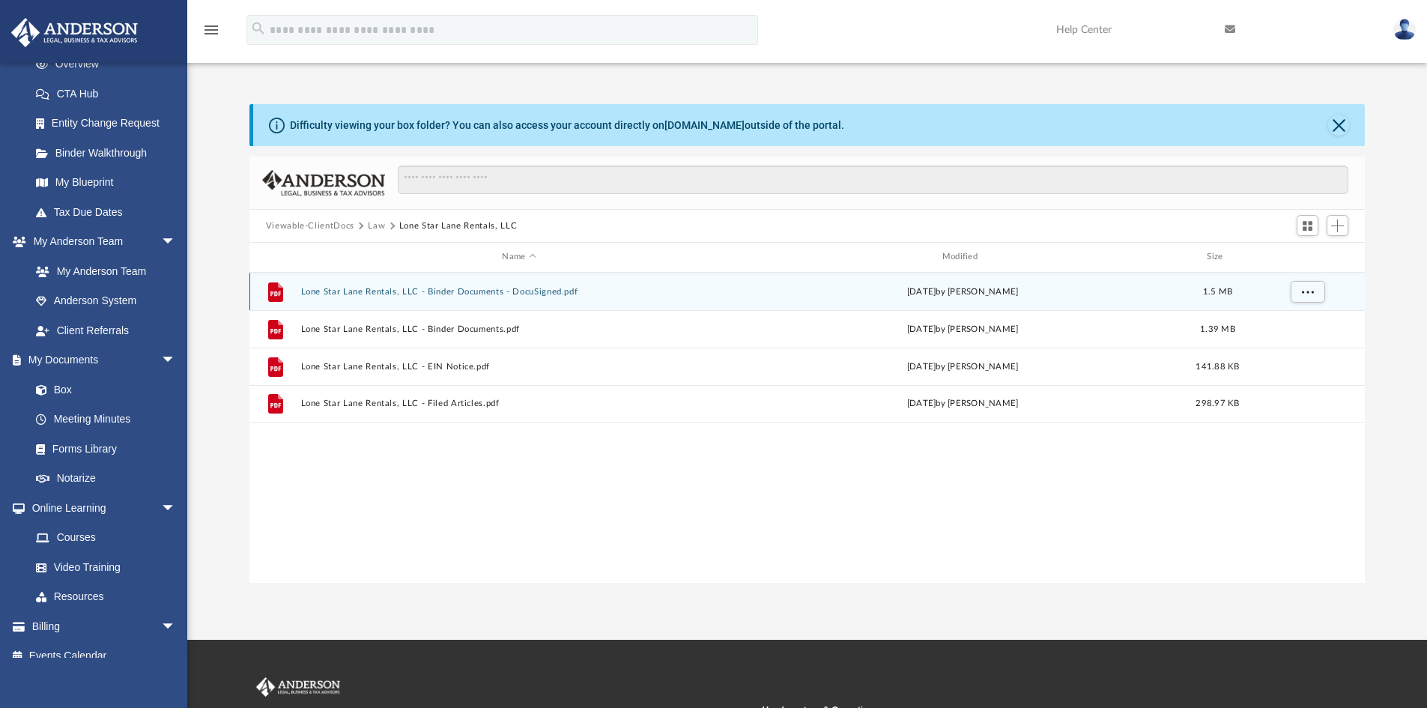
click at [401, 291] on button "Lone Star Lane Rentals, LLC - Binder Documents - DocuSigned.pdf" at bounding box center [518, 292] width 437 height 10
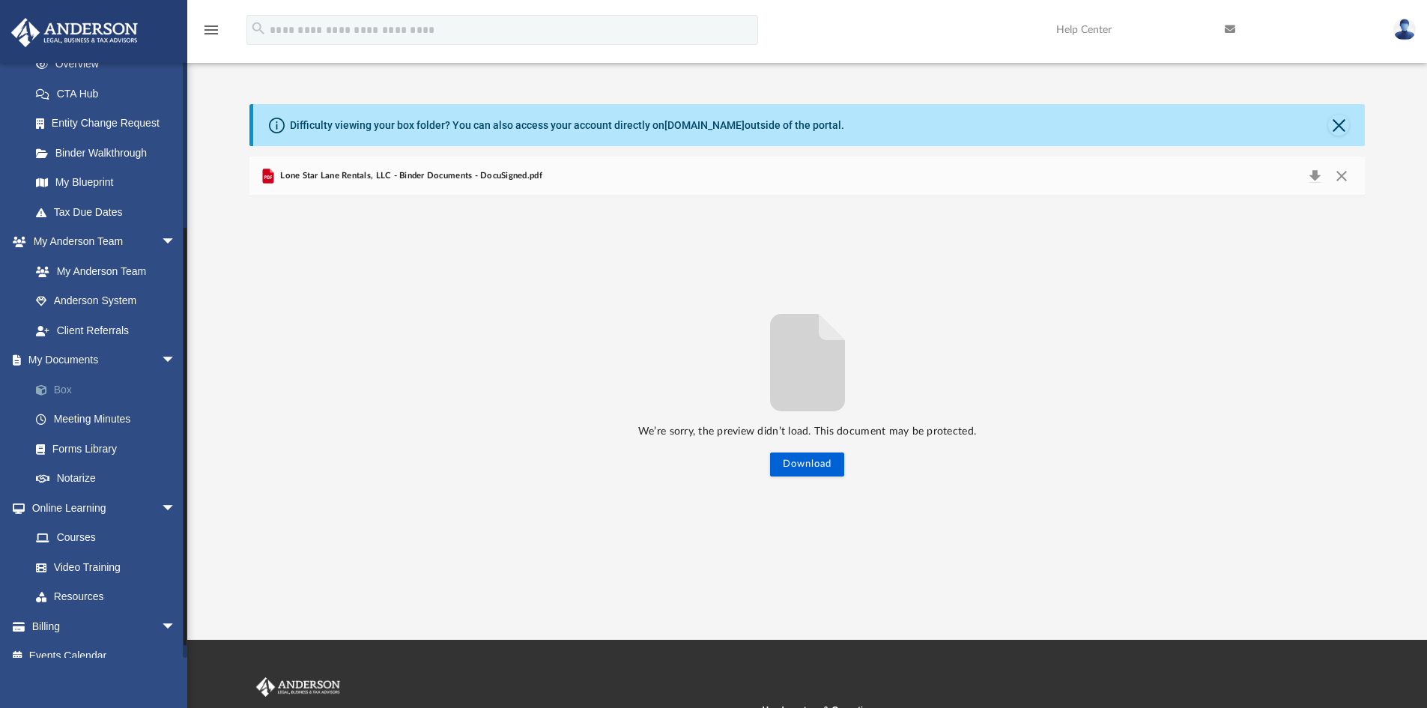
click at [82, 391] on link "Box" at bounding box center [109, 389] width 177 height 30
click at [1316, 179] on button "Download" at bounding box center [1314, 175] width 27 height 21
click at [68, 389] on link "Box" at bounding box center [109, 389] width 177 height 30
click at [1347, 176] on button "Close" at bounding box center [1341, 175] width 27 height 21
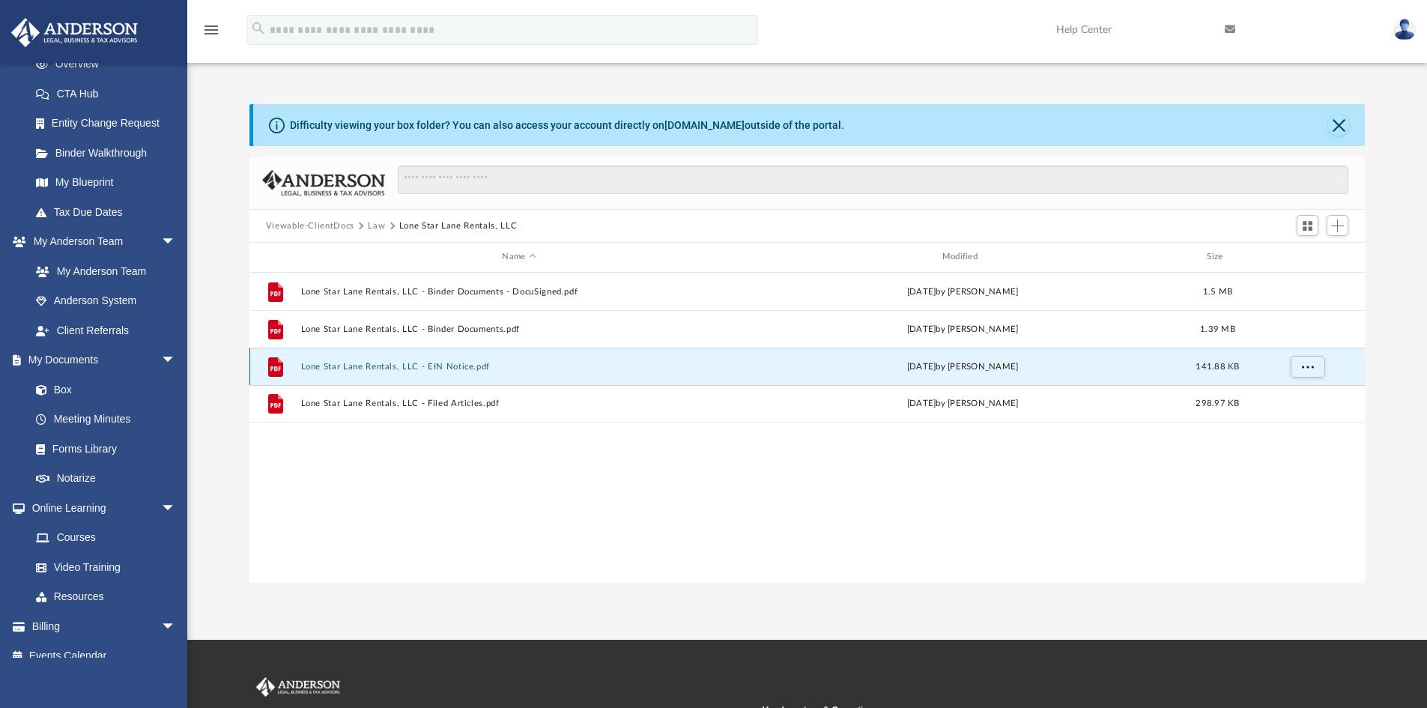
click at [452, 363] on button "Lone Star Lane Rentals, LLC - EIN Notice.pdf" at bounding box center [518, 367] width 437 height 10
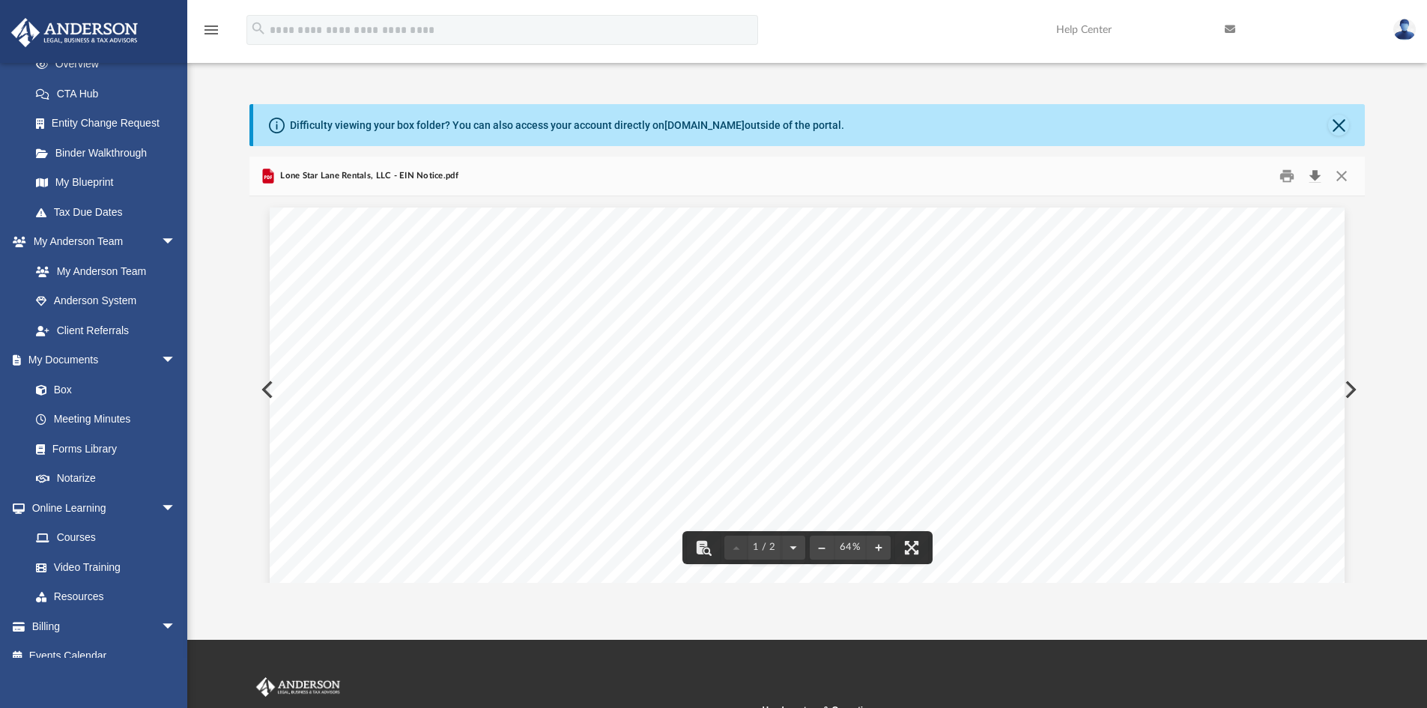
click at [1314, 174] on button "Download" at bounding box center [1314, 176] width 27 height 23
